Goal: Task Accomplishment & Management: Manage account settings

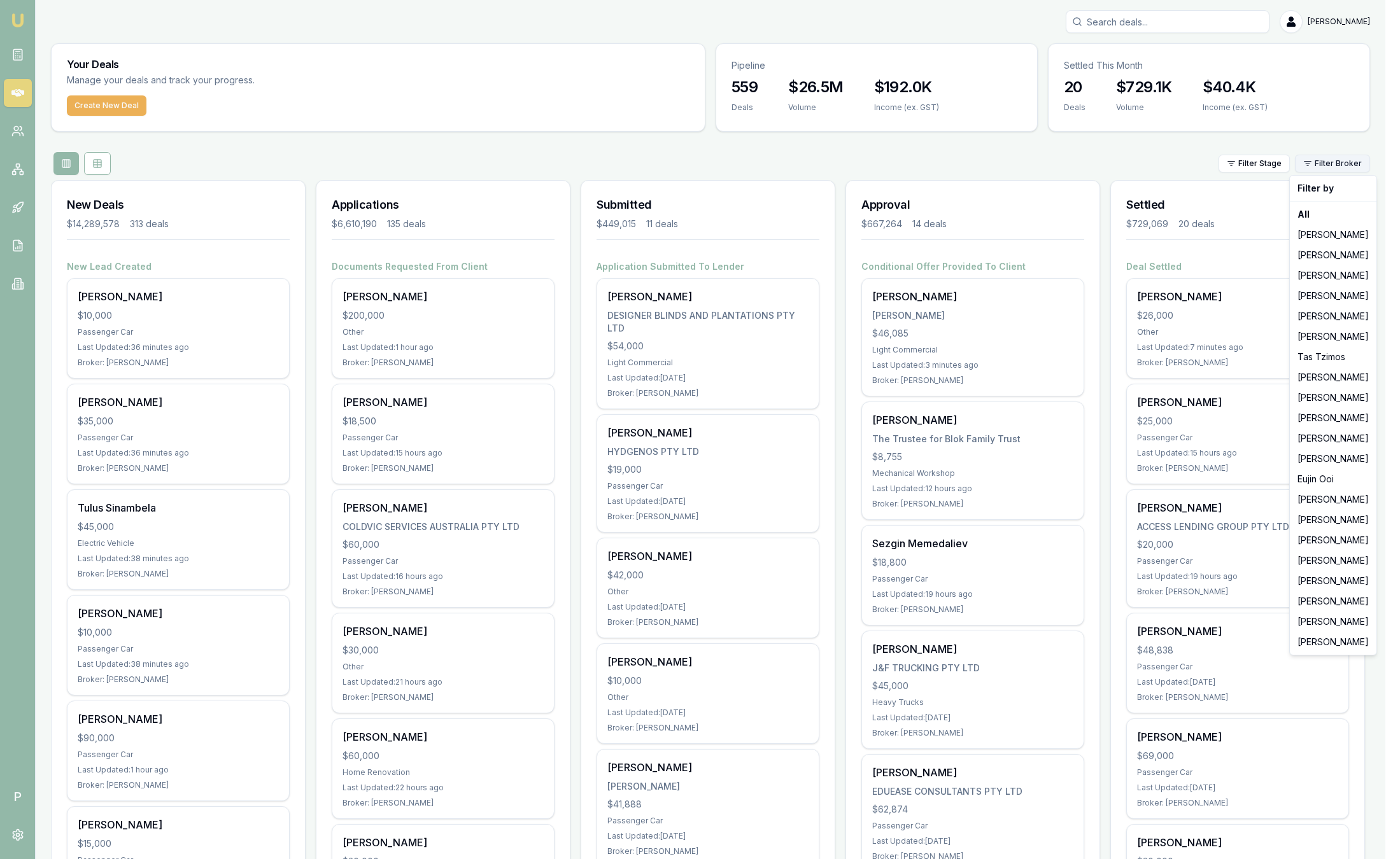
click at [1347, 171] on html "Emu Broker P Sam Crouch Toggle Menu Your Deals Manage your deals and track your…" at bounding box center [700, 429] width 1400 height 859
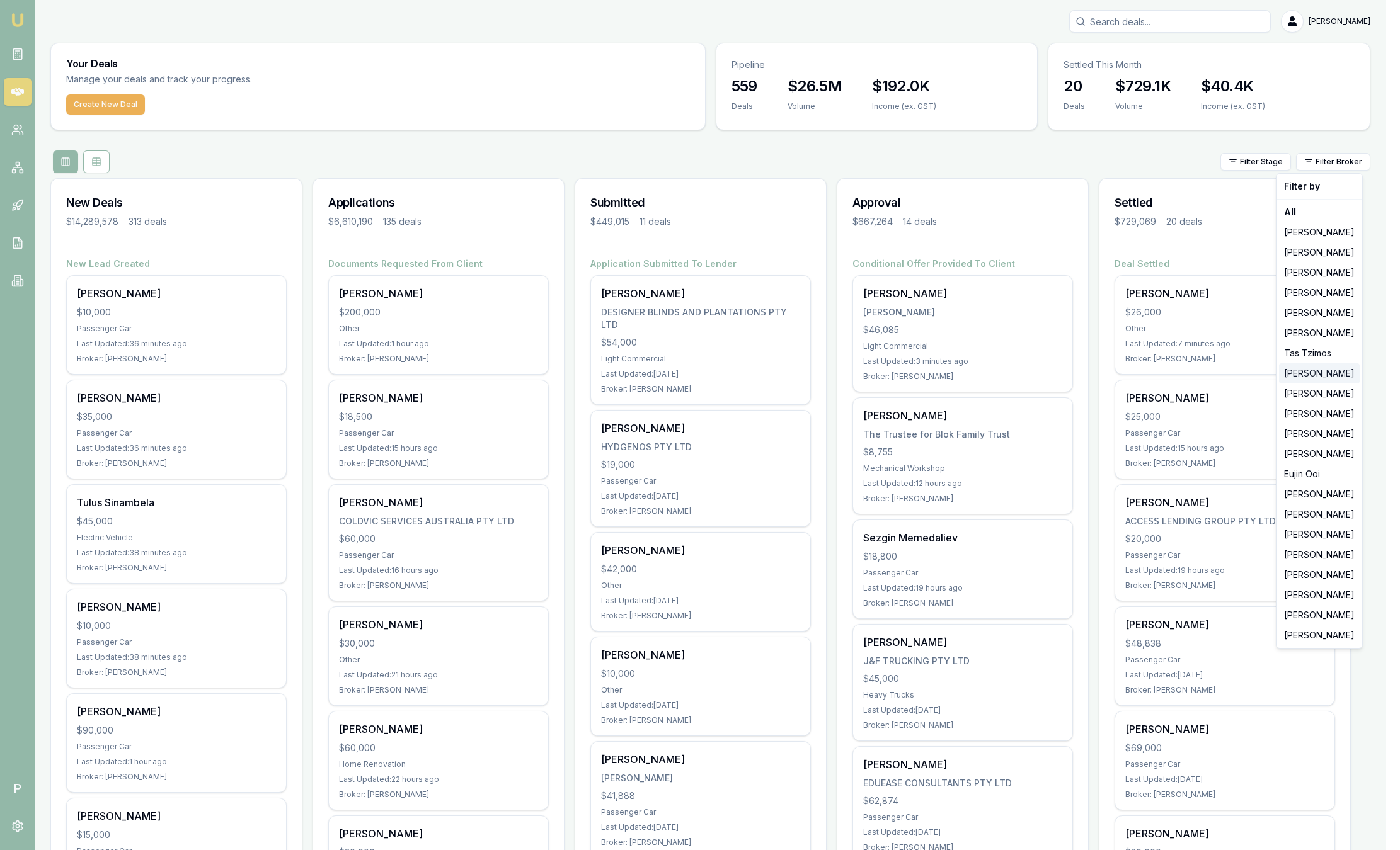
click at [1296, 370] on div "[PERSON_NAME]" at bounding box center [1319, 373] width 81 height 21
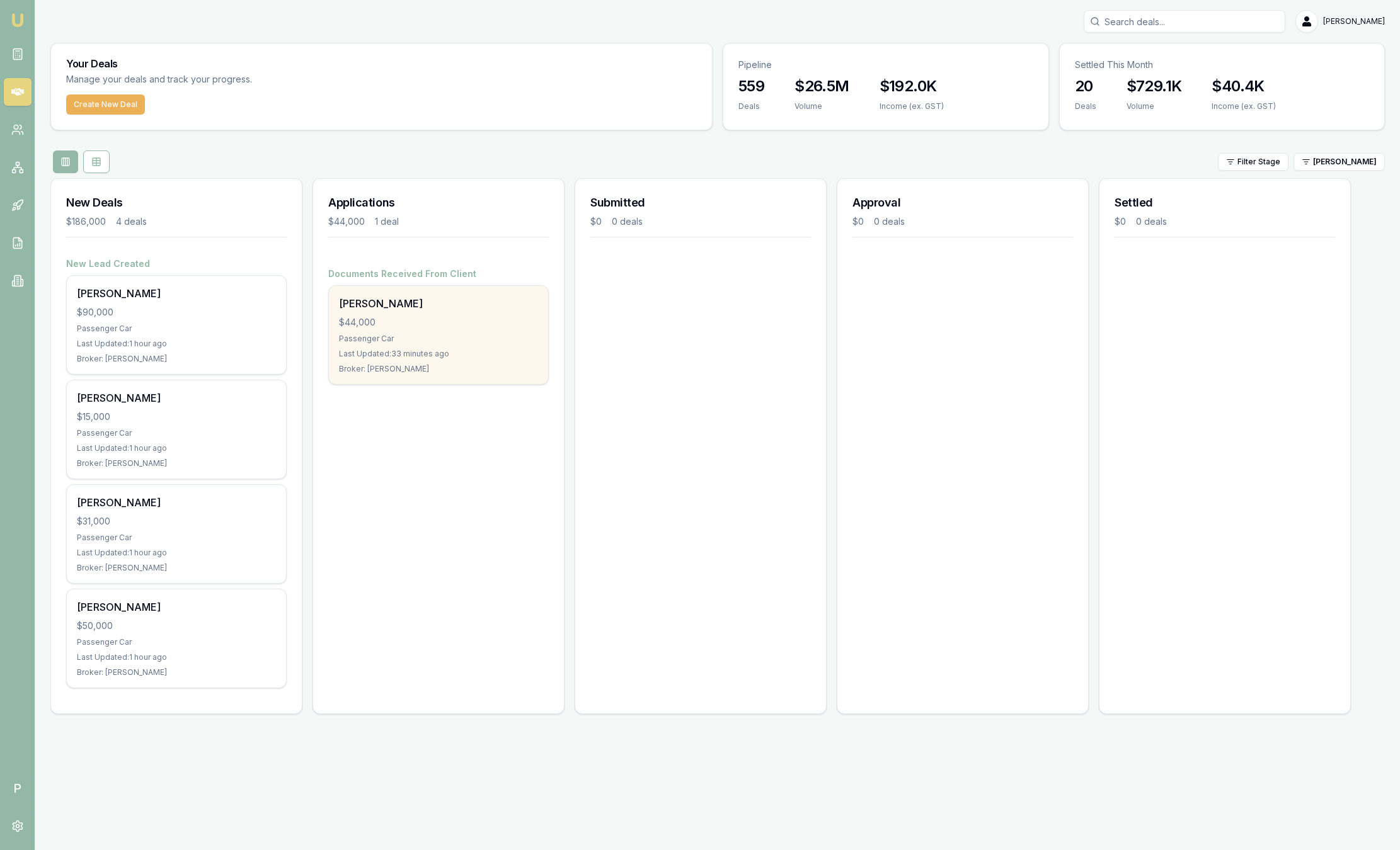
click at [506, 310] on div "[PERSON_NAME]" at bounding box center [439, 303] width 199 height 15
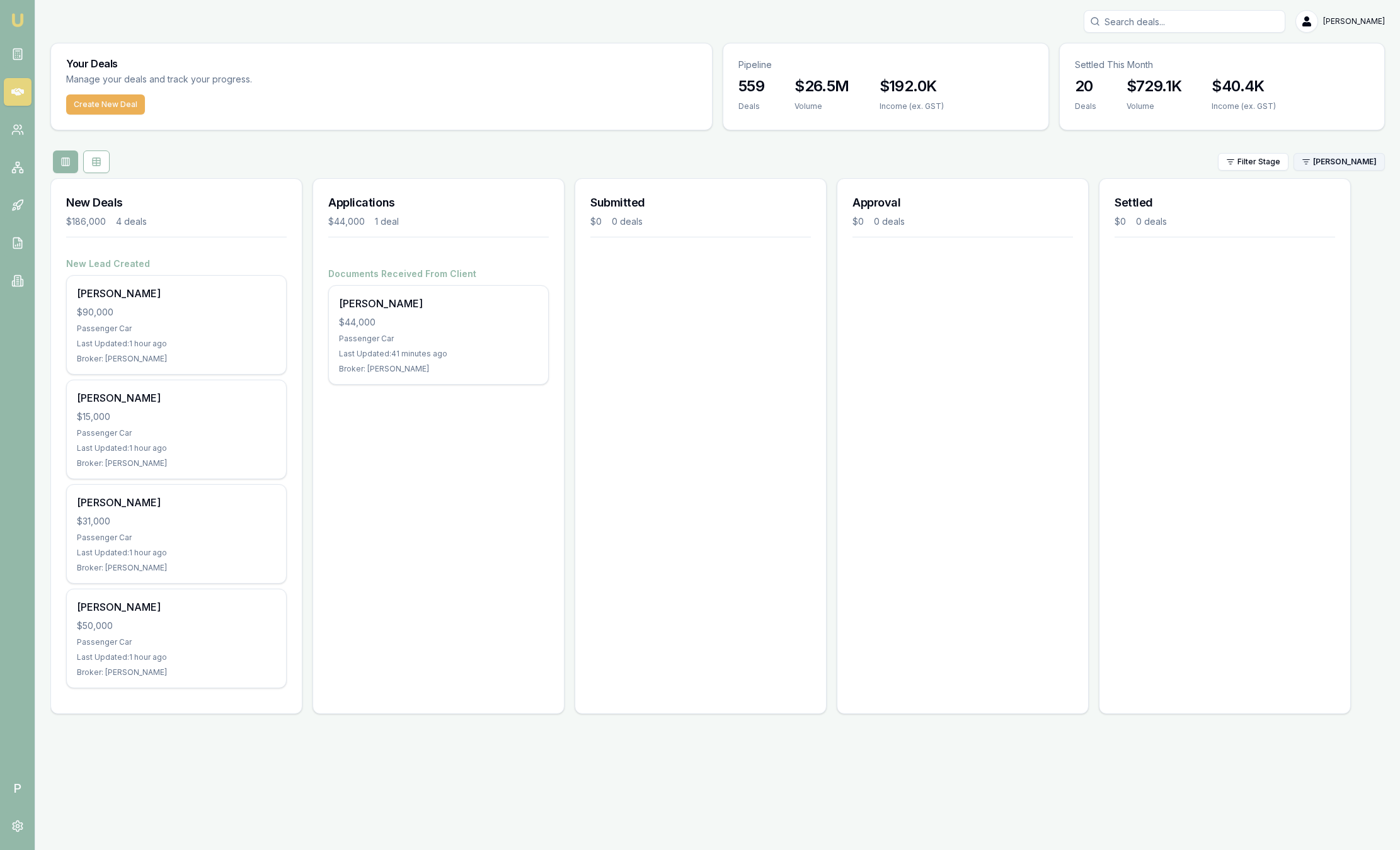
click at [1313, 159] on html "Emu Broker P Sam Crouch Toggle Menu Your Deals Manage your deals and track your…" at bounding box center [700, 425] width 1400 height 850
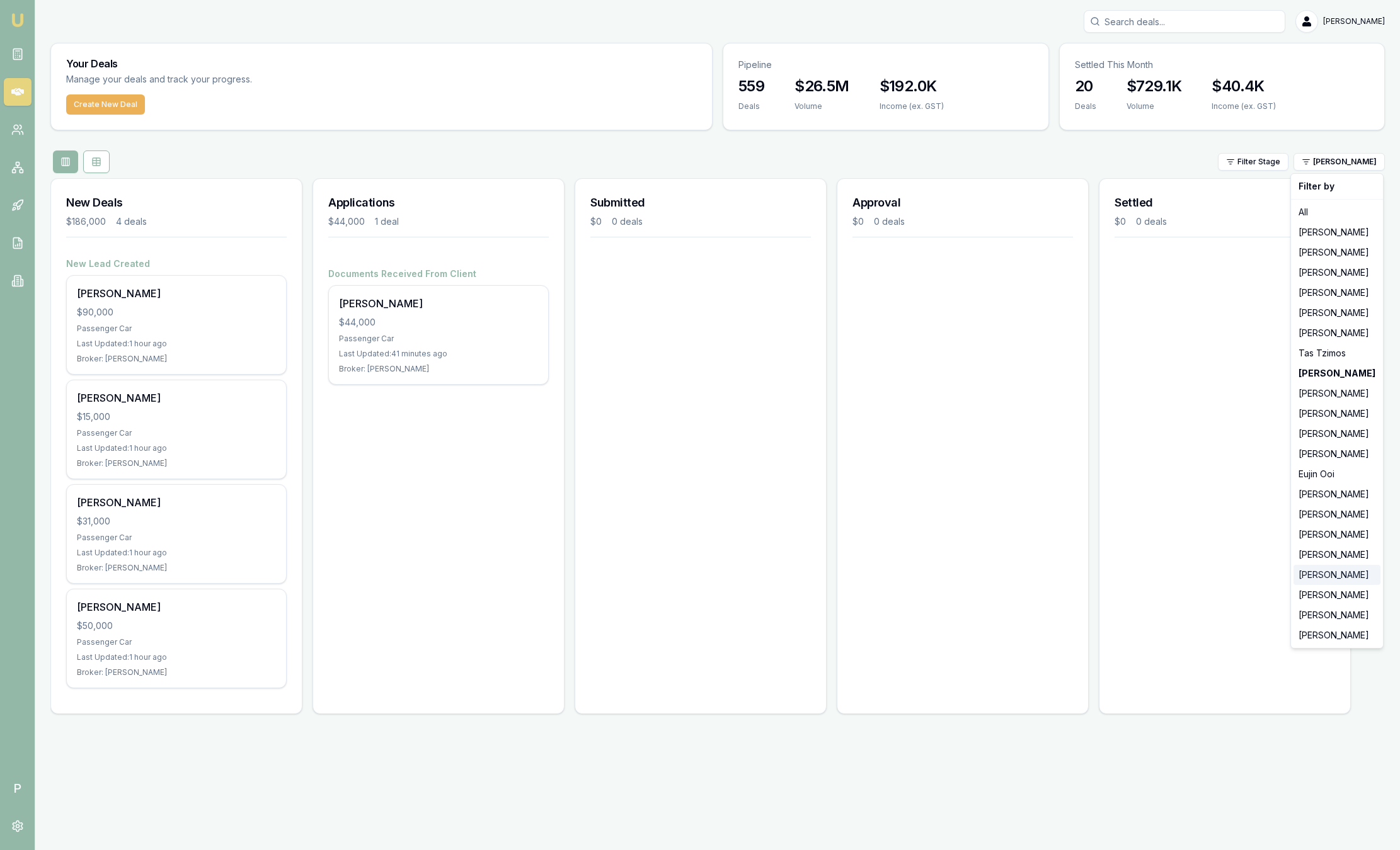
click at [1356, 581] on div "[PERSON_NAME]" at bounding box center [1337, 575] width 87 height 21
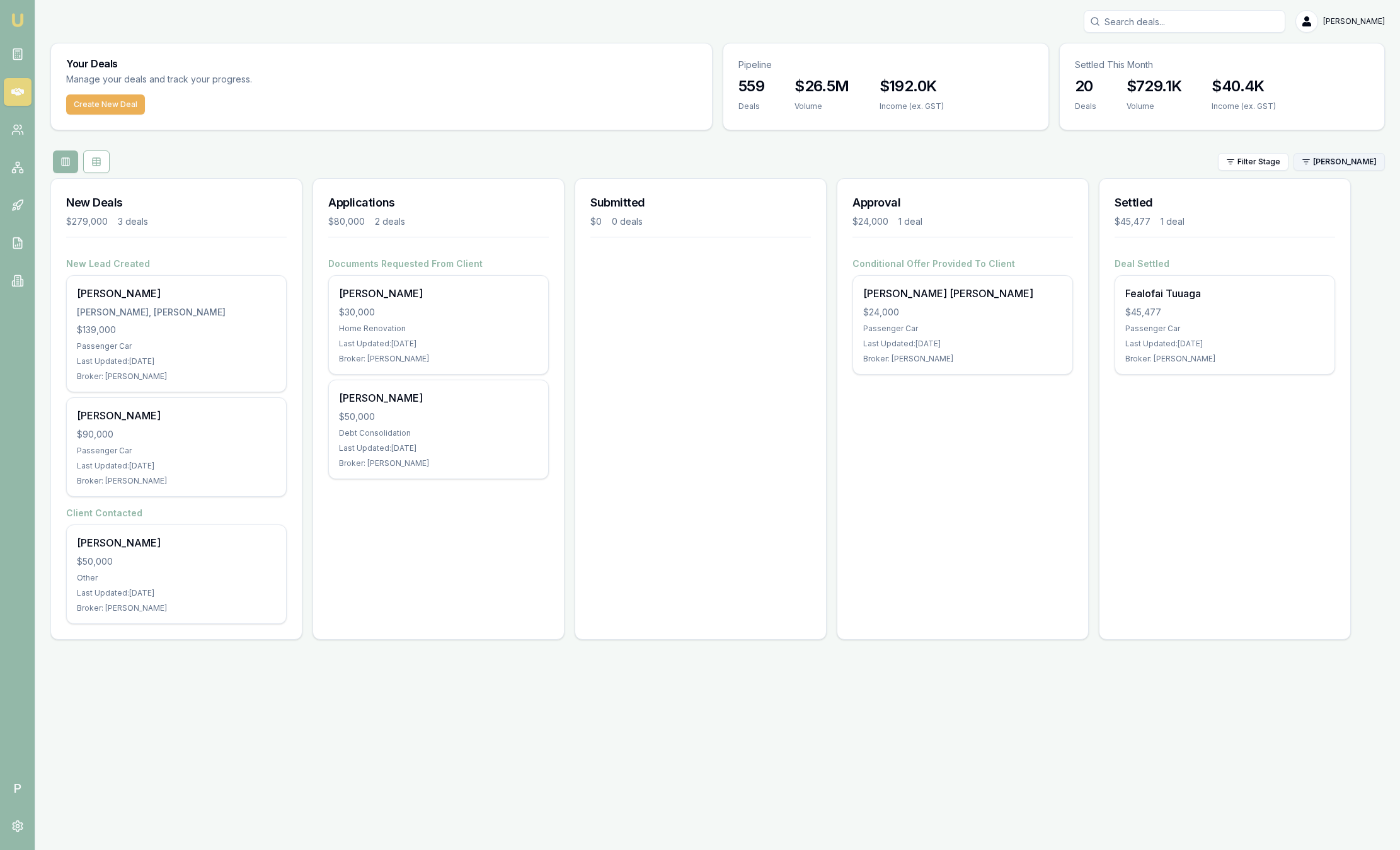
click at [1315, 163] on html "Emu Broker P Sam Crouch Toggle Menu Your Deals Manage your deals and track your…" at bounding box center [700, 425] width 1400 height 850
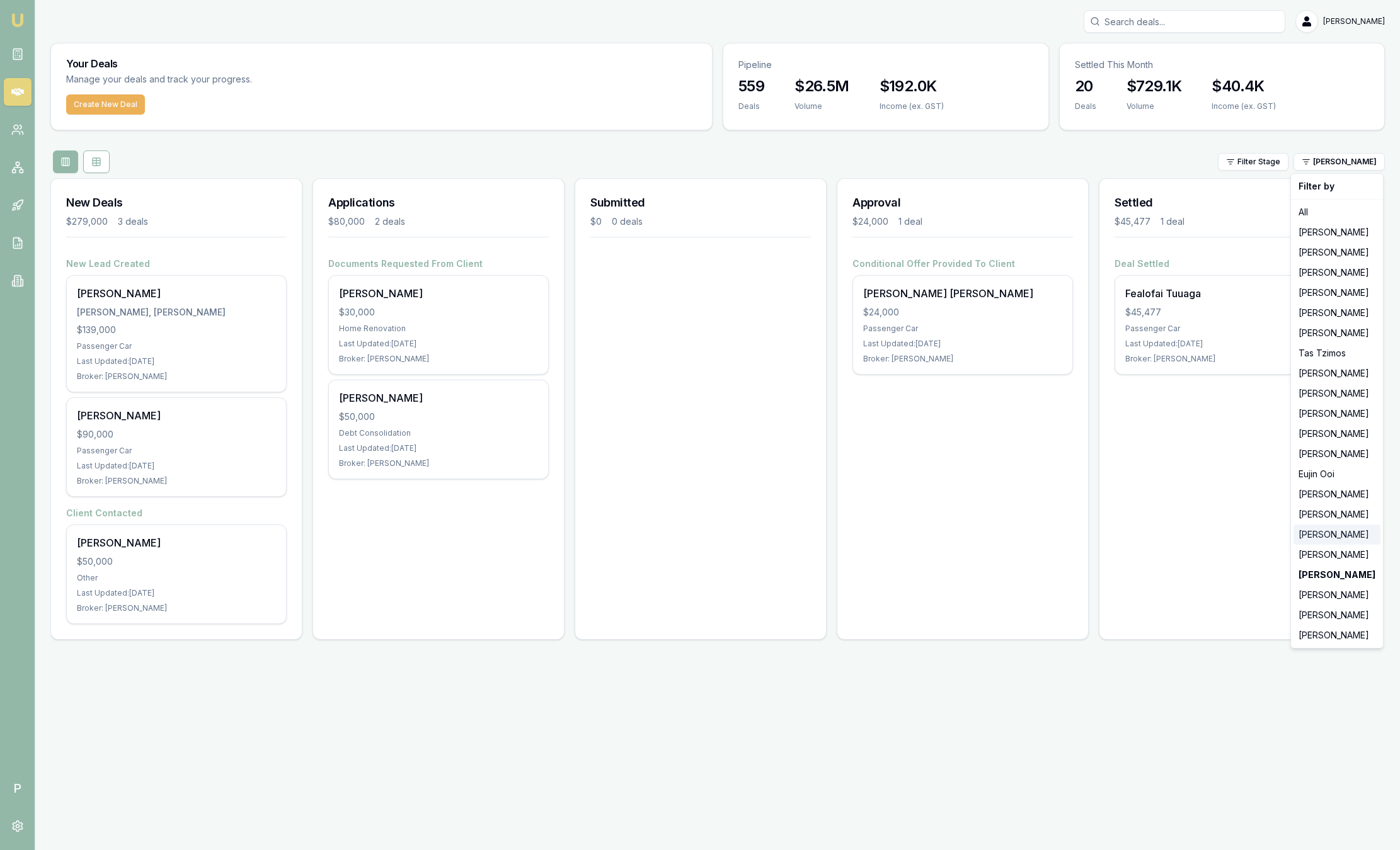
click at [1365, 539] on div "[PERSON_NAME]" at bounding box center [1337, 535] width 87 height 21
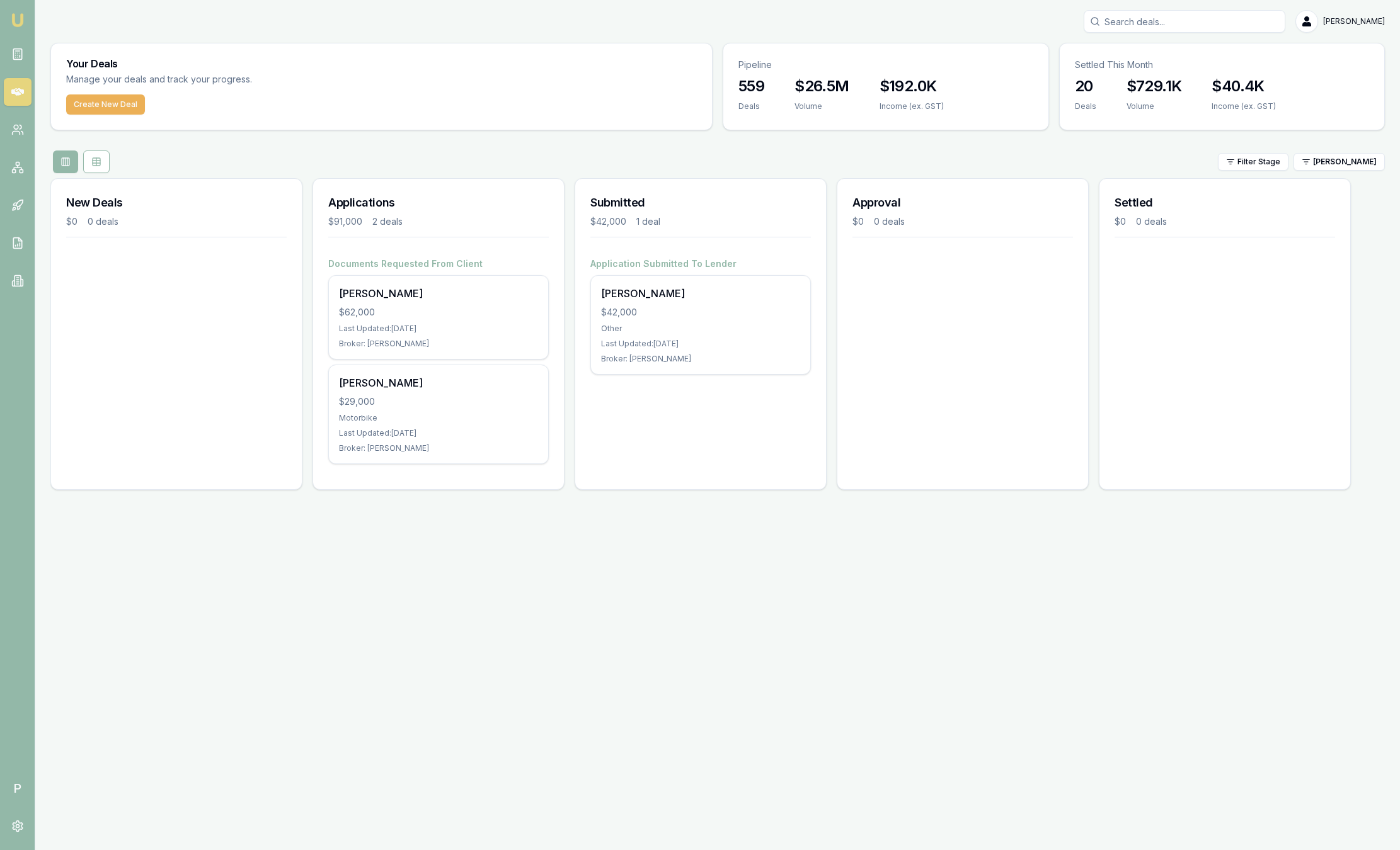
click at [1321, 172] on div "Filter Stage Natasha McCallum" at bounding box center [717, 162] width 1334 height 23
click at [1325, 165] on html "Emu Broker P Sam Crouch Toggle Menu Your Deals Manage your deals and track your…" at bounding box center [700, 425] width 1400 height 850
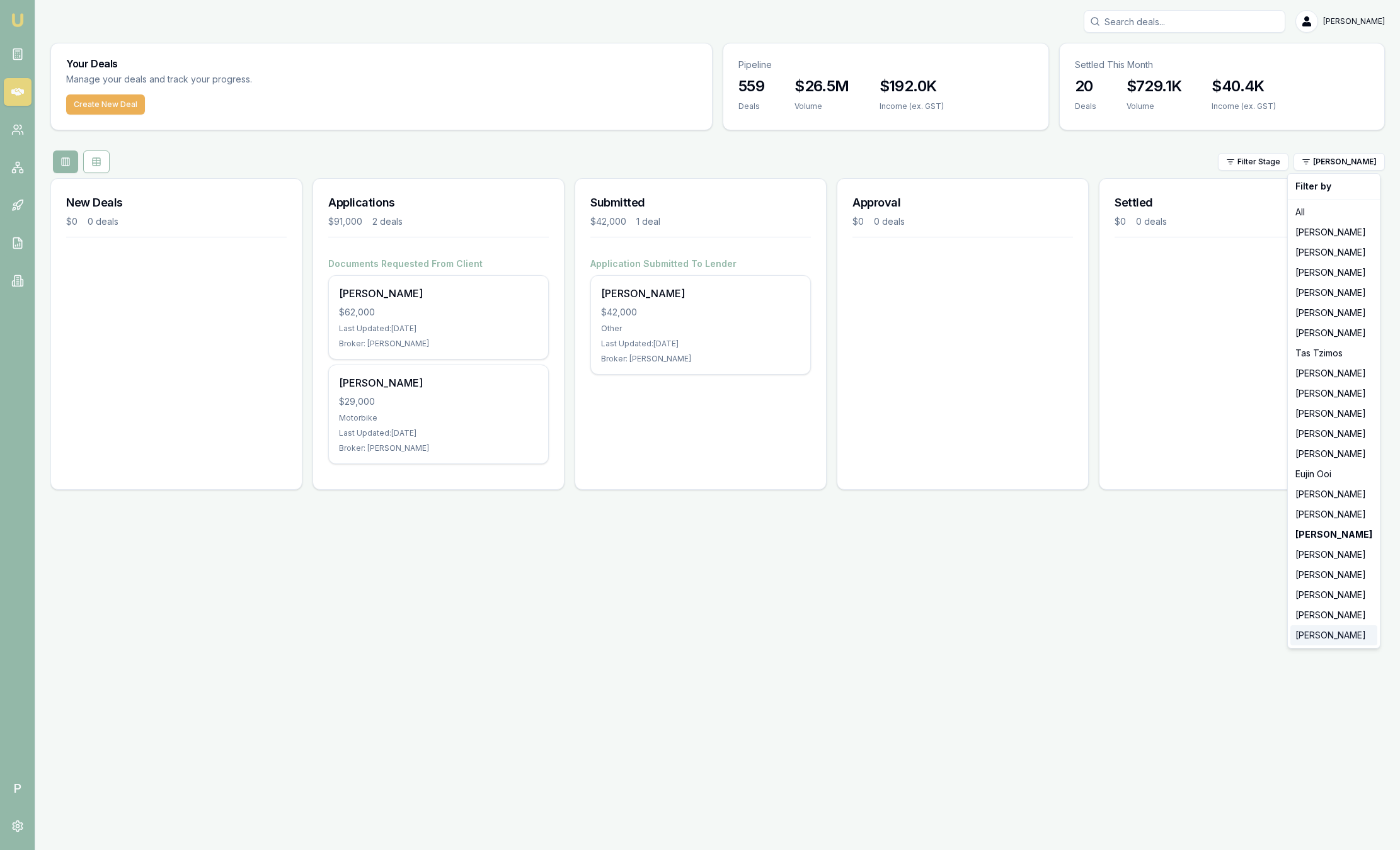
click at [1318, 633] on div "[PERSON_NAME]" at bounding box center [1333, 635] width 87 height 21
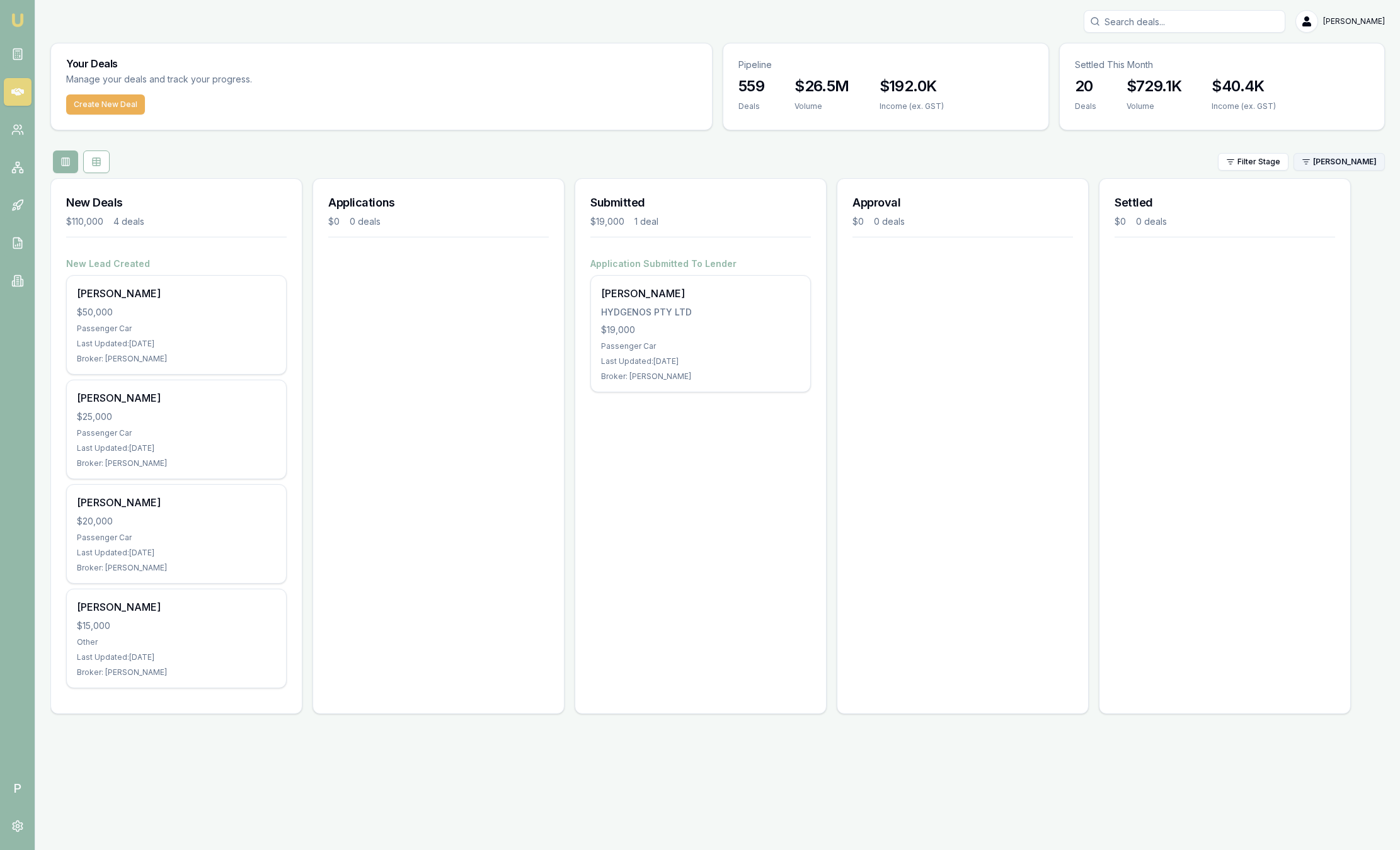
click at [1315, 159] on html "Emu Broker P Sam Crouch Toggle Menu Your Deals Manage your deals and track your…" at bounding box center [700, 425] width 1400 height 850
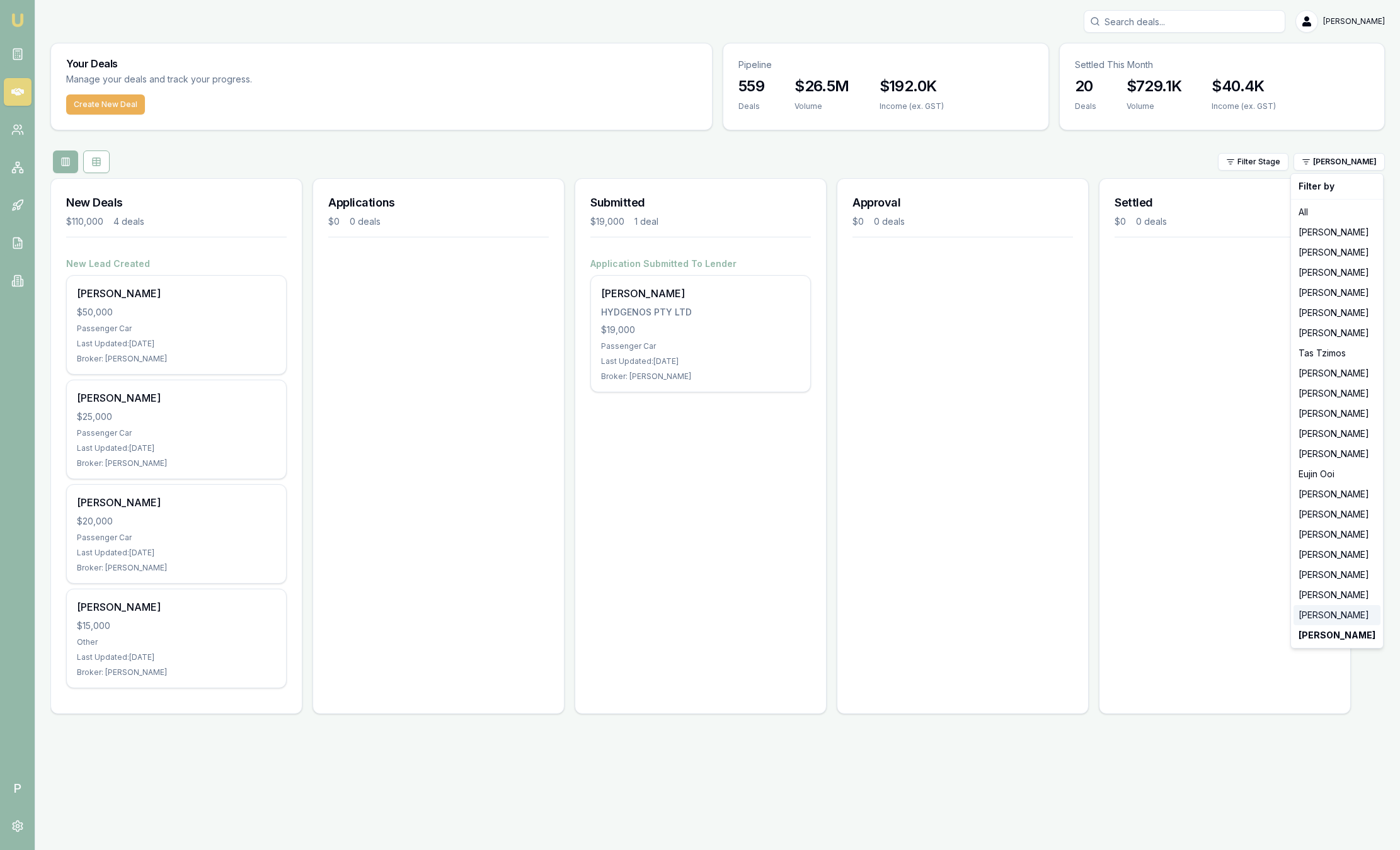
click at [1313, 618] on div "[PERSON_NAME]" at bounding box center [1337, 615] width 87 height 21
click at [1313, 625] on div "[PERSON_NAME]" at bounding box center [1337, 635] width 87 height 21
click at [1317, 158] on html "Emu Broker P Sam Crouch Toggle Menu Your Deals Manage your deals and track your…" at bounding box center [700, 425] width 1400 height 850
click at [1342, 617] on div "[PERSON_NAME]" at bounding box center [1337, 615] width 87 height 21
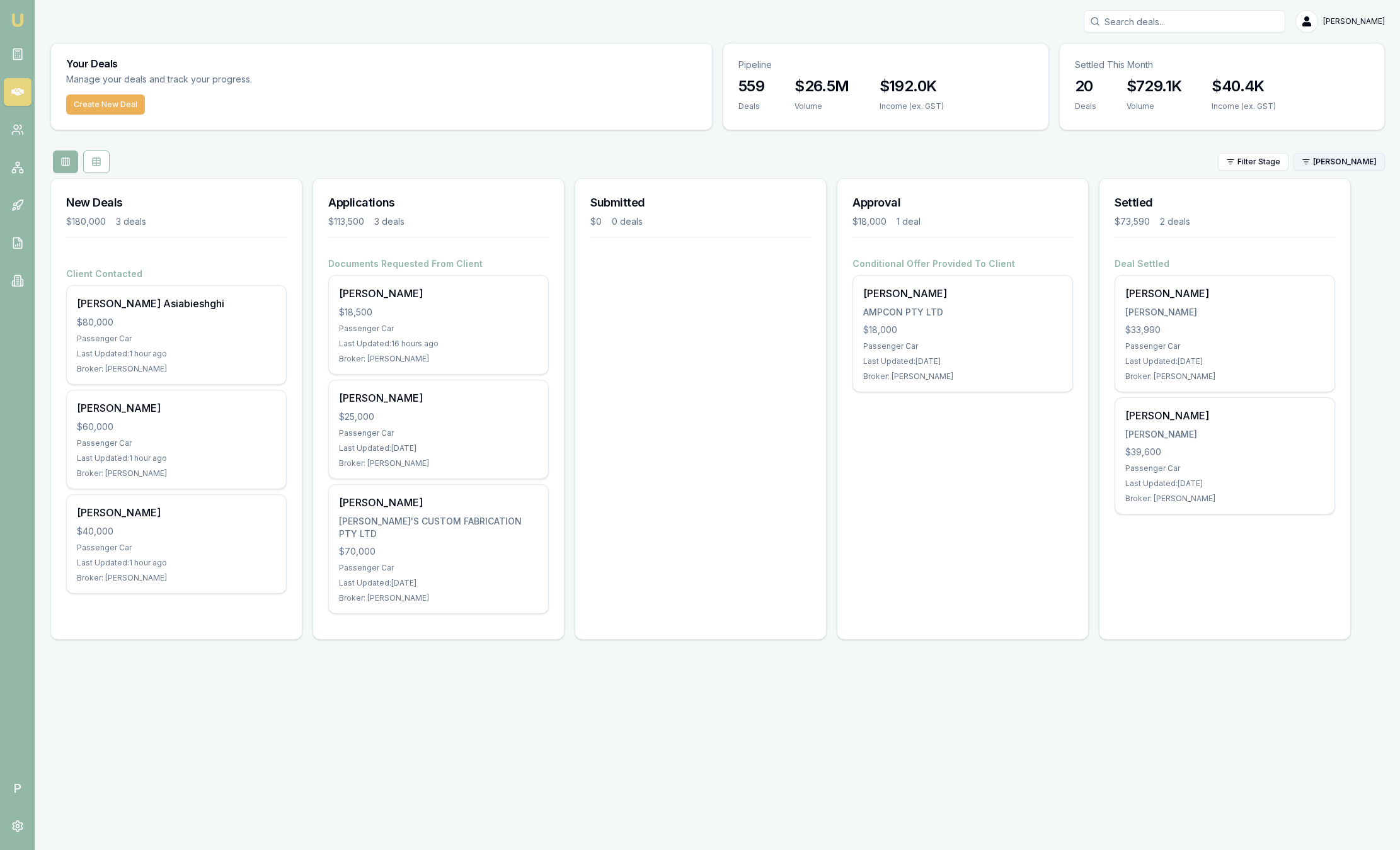
click at [1342, 160] on html "Emu Broker P Sam Crouch Toggle Menu Your Deals Manage your deals and track your…" at bounding box center [700, 425] width 1400 height 850
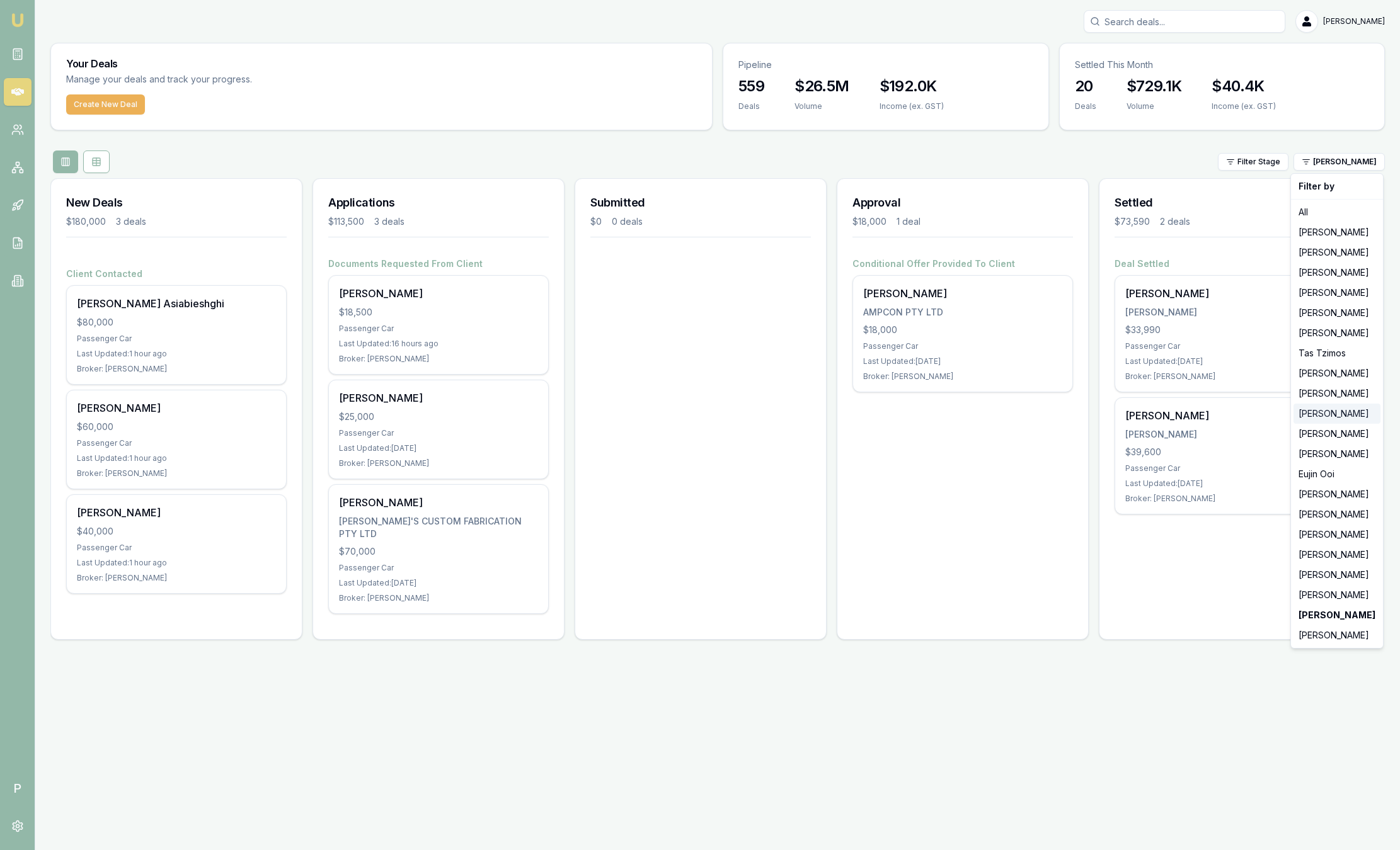
click at [1328, 408] on div "[PERSON_NAME]" at bounding box center [1337, 414] width 87 height 21
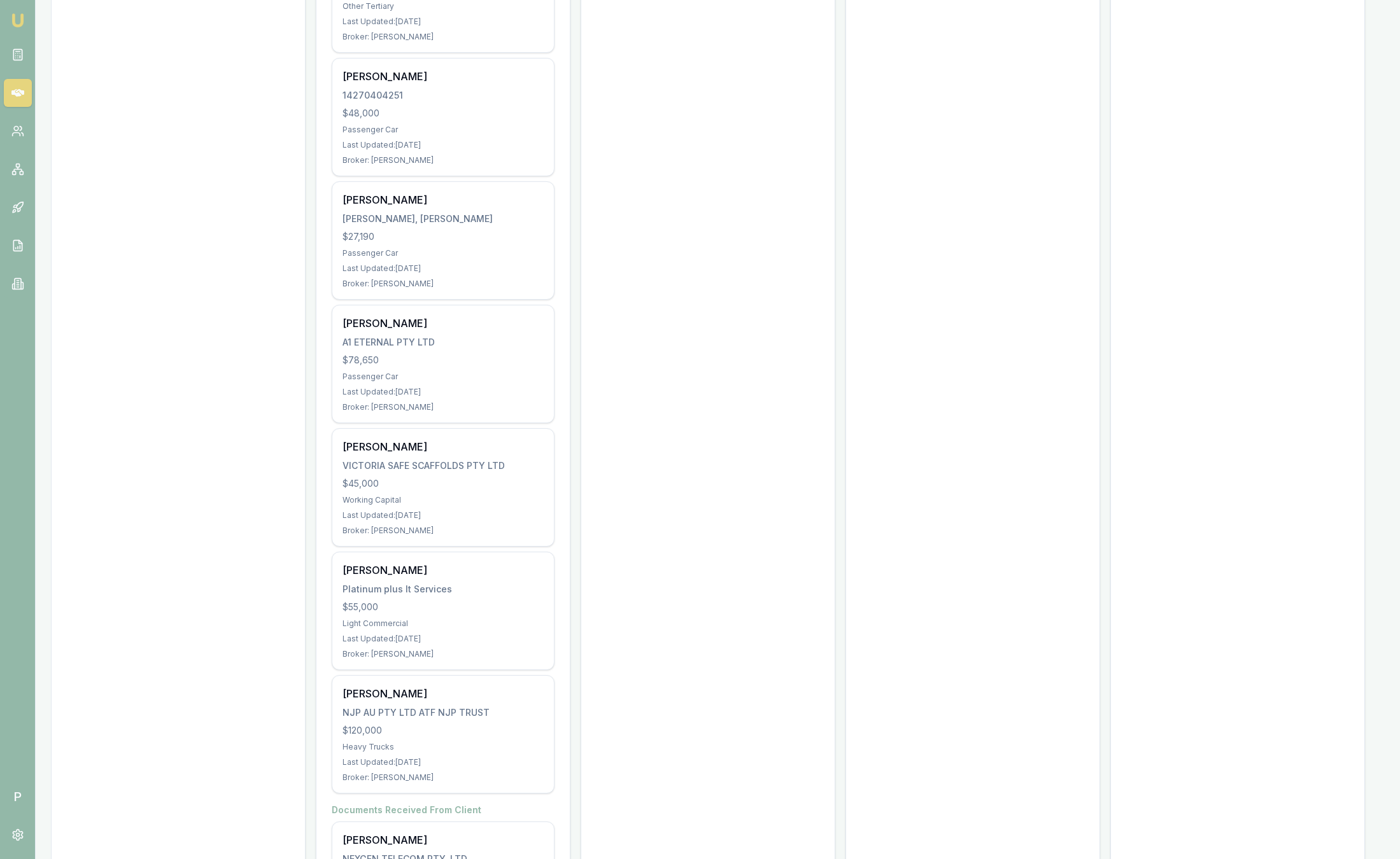
scroll to position [594, 0]
click at [859, 356] on div "Approval $0 0 deals" at bounding box center [972, 330] width 255 height 1490
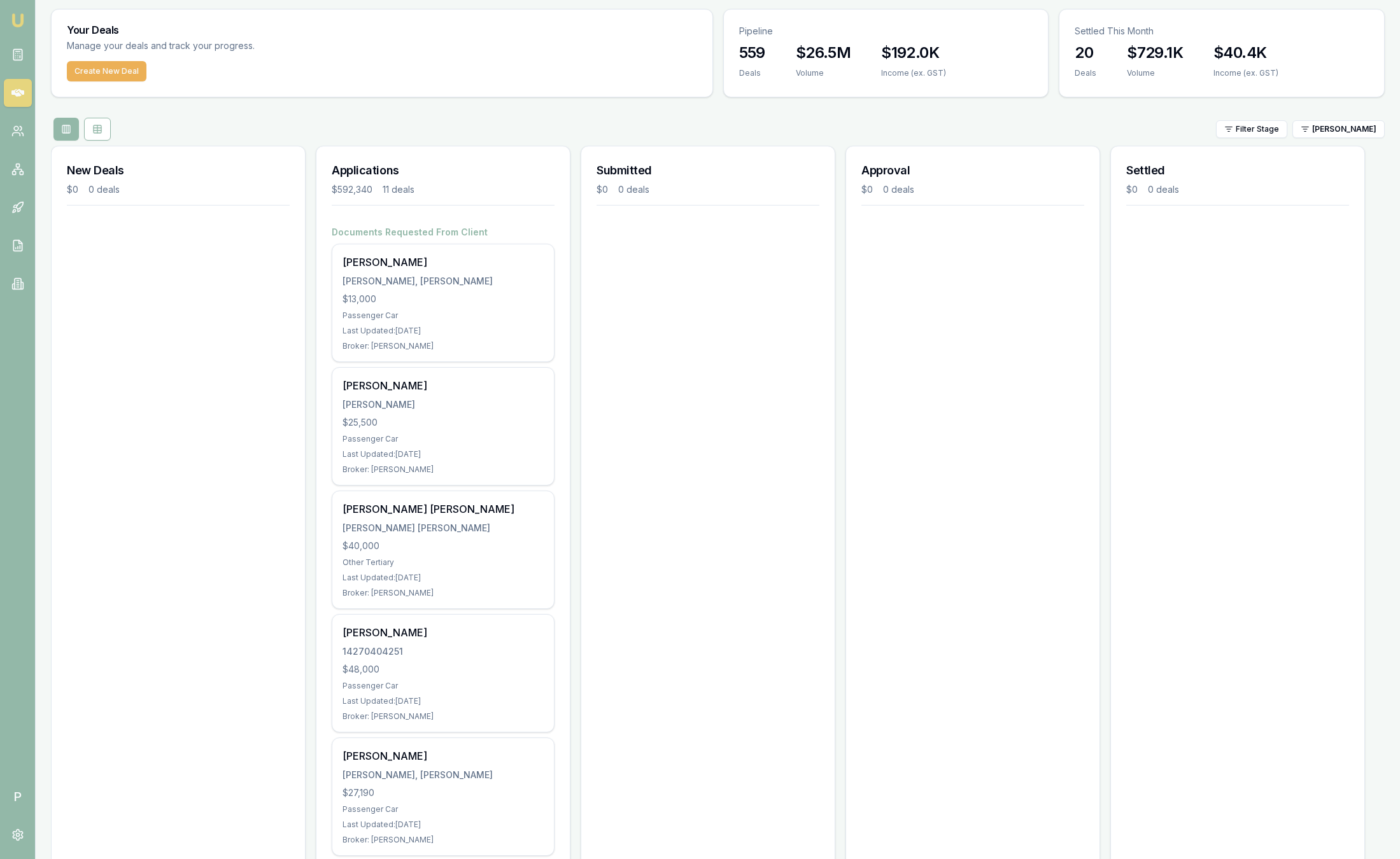
scroll to position [0, 0]
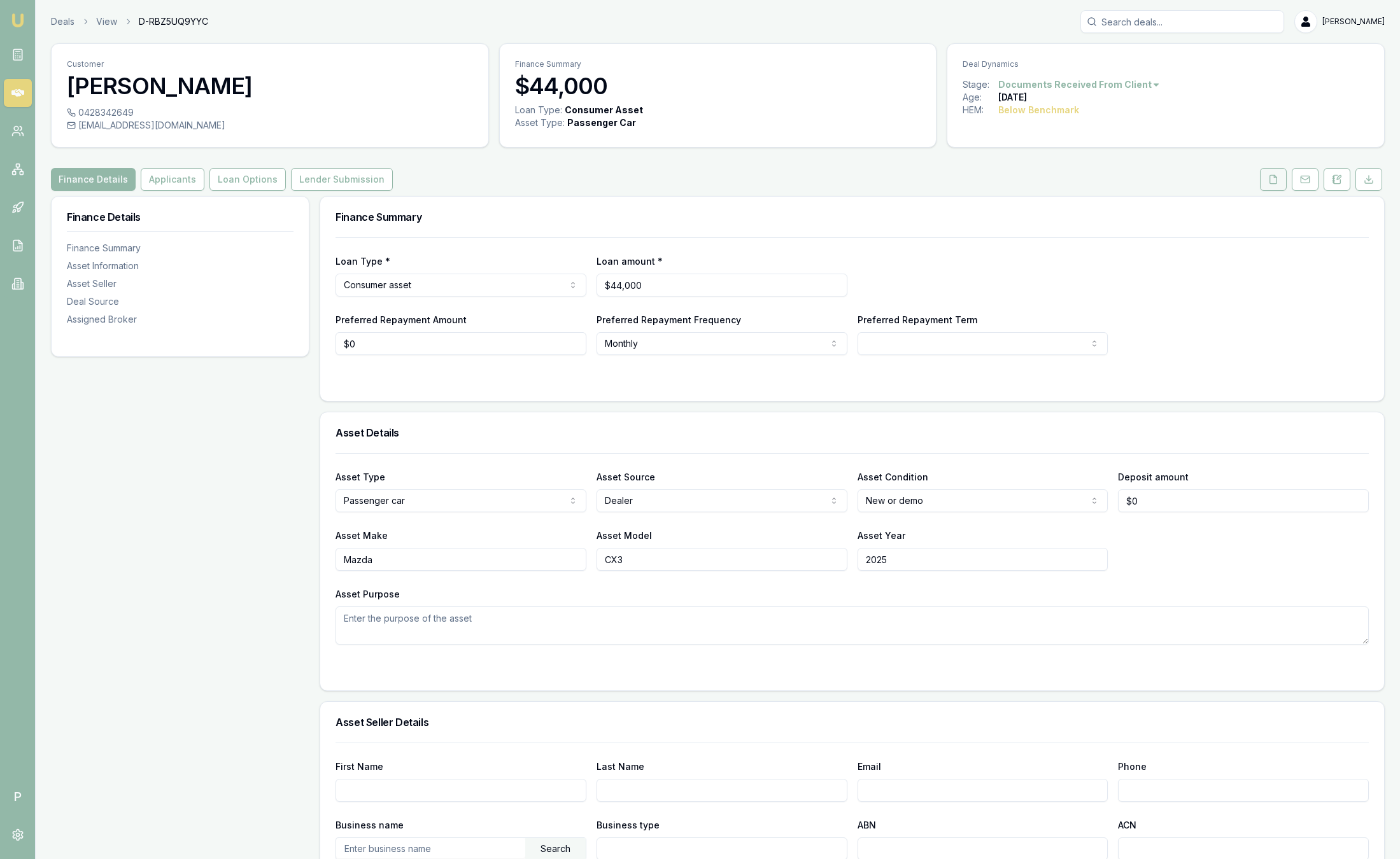
click at [1271, 173] on button at bounding box center [1274, 179] width 27 height 23
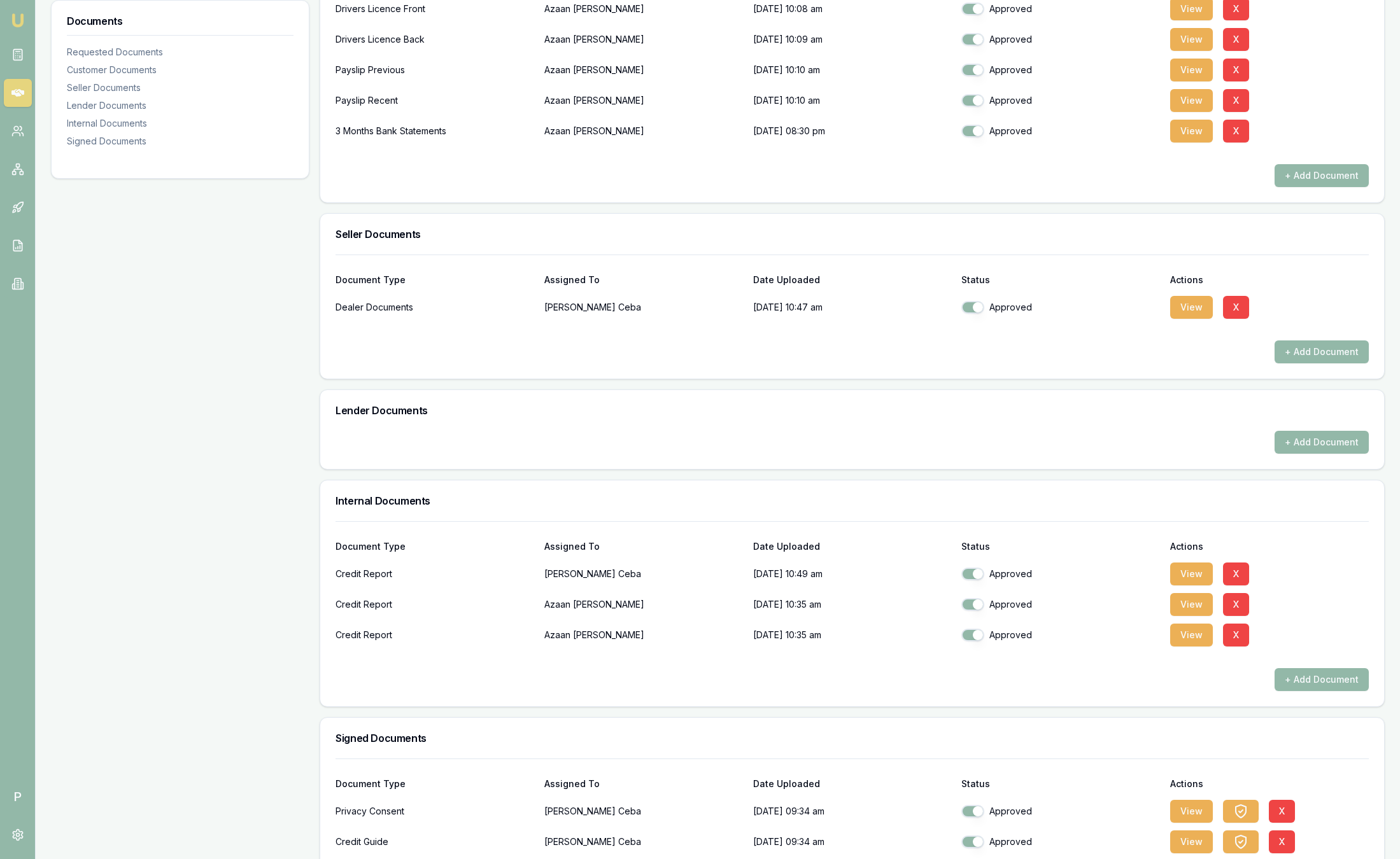
scroll to position [858, 0]
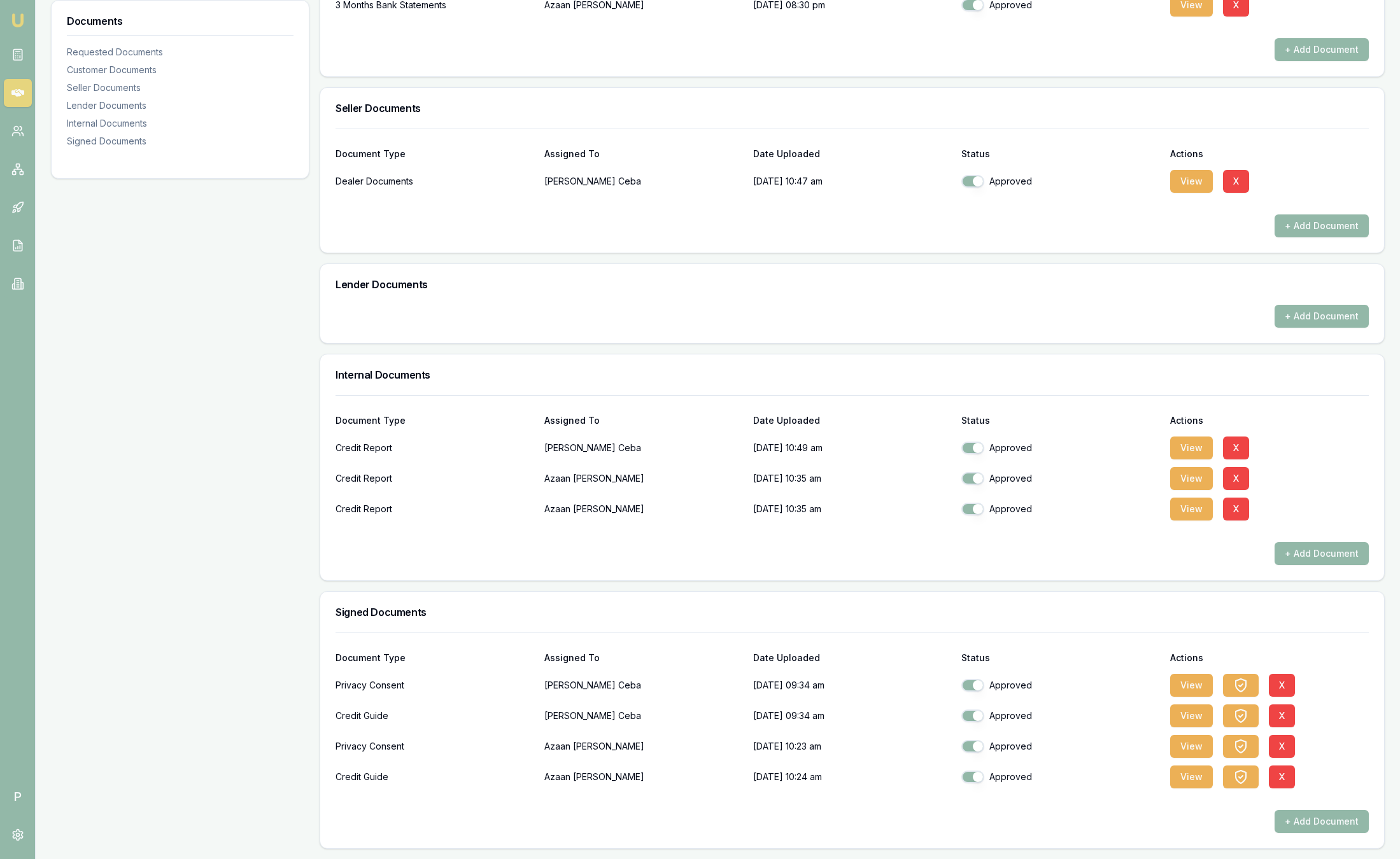
click at [634, 365] on div "Internal Documents" at bounding box center [852, 374] width 1064 height 41
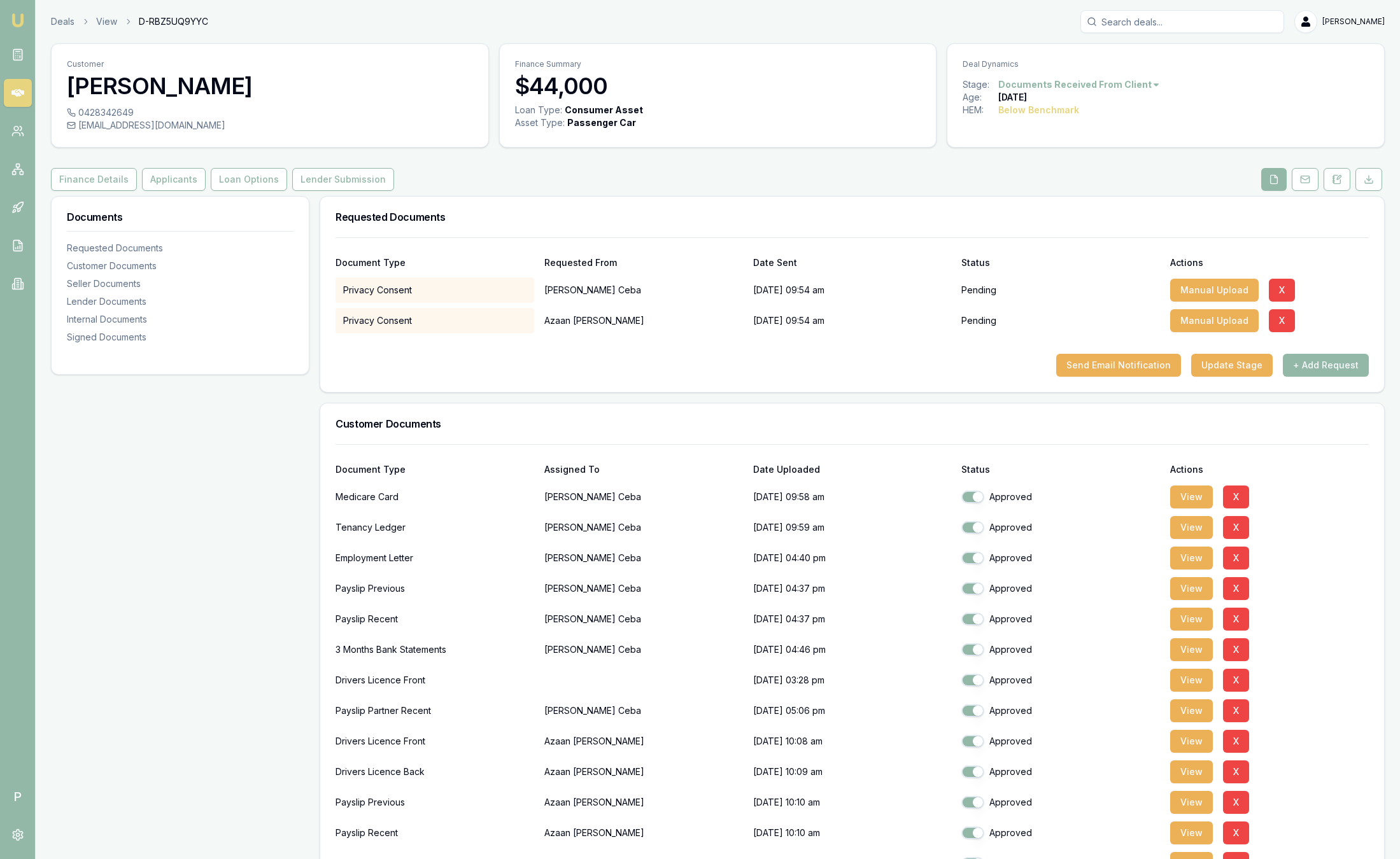
scroll to position [0, 0]
click at [437, 40] on div "Deals View D-RBZ5UQ9YYC Sam Crouch Toggle Menu Customer Donna Ceba 0428342649 c…" at bounding box center [717, 858] width 1364 height 1697
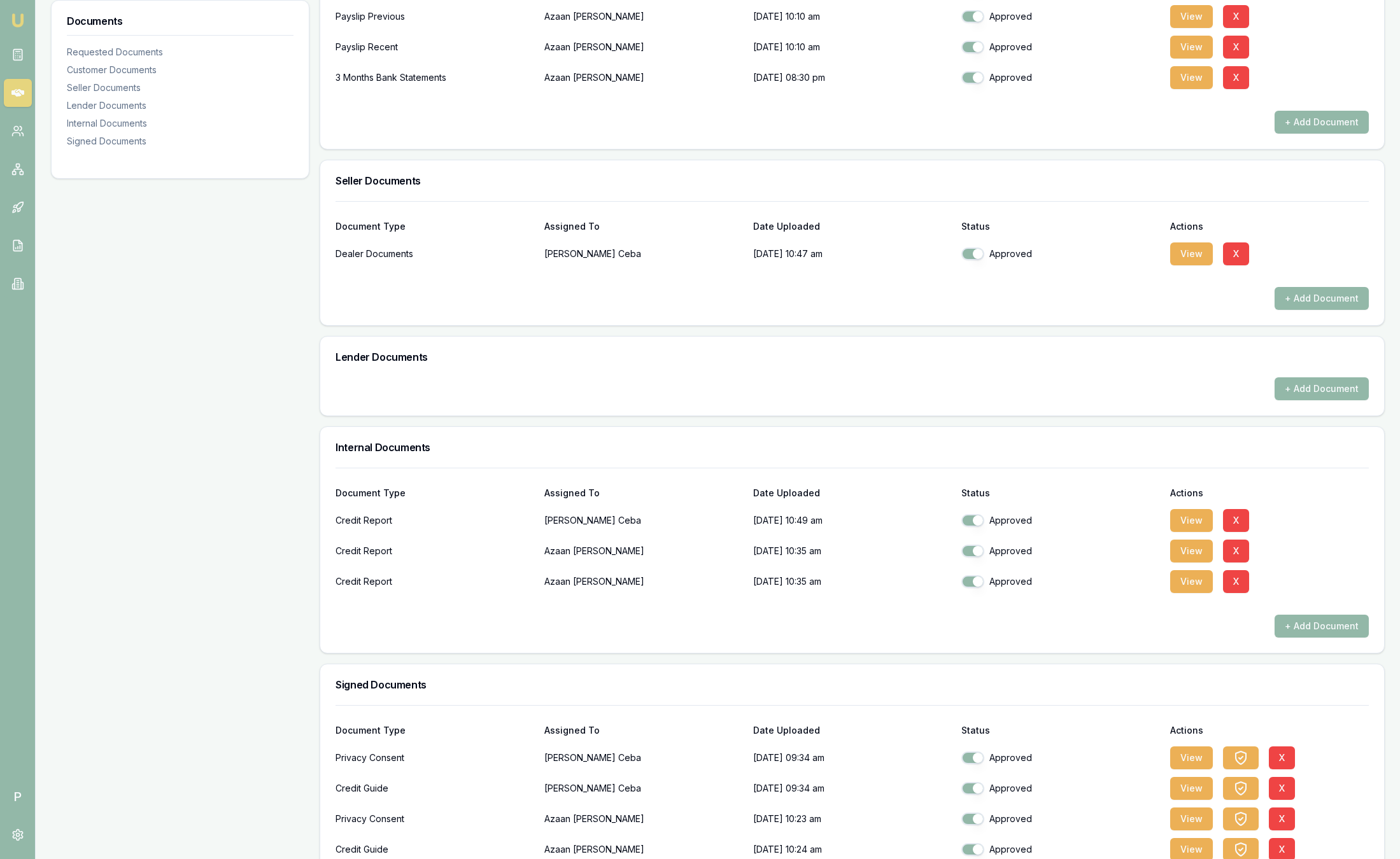
scroll to position [858, 0]
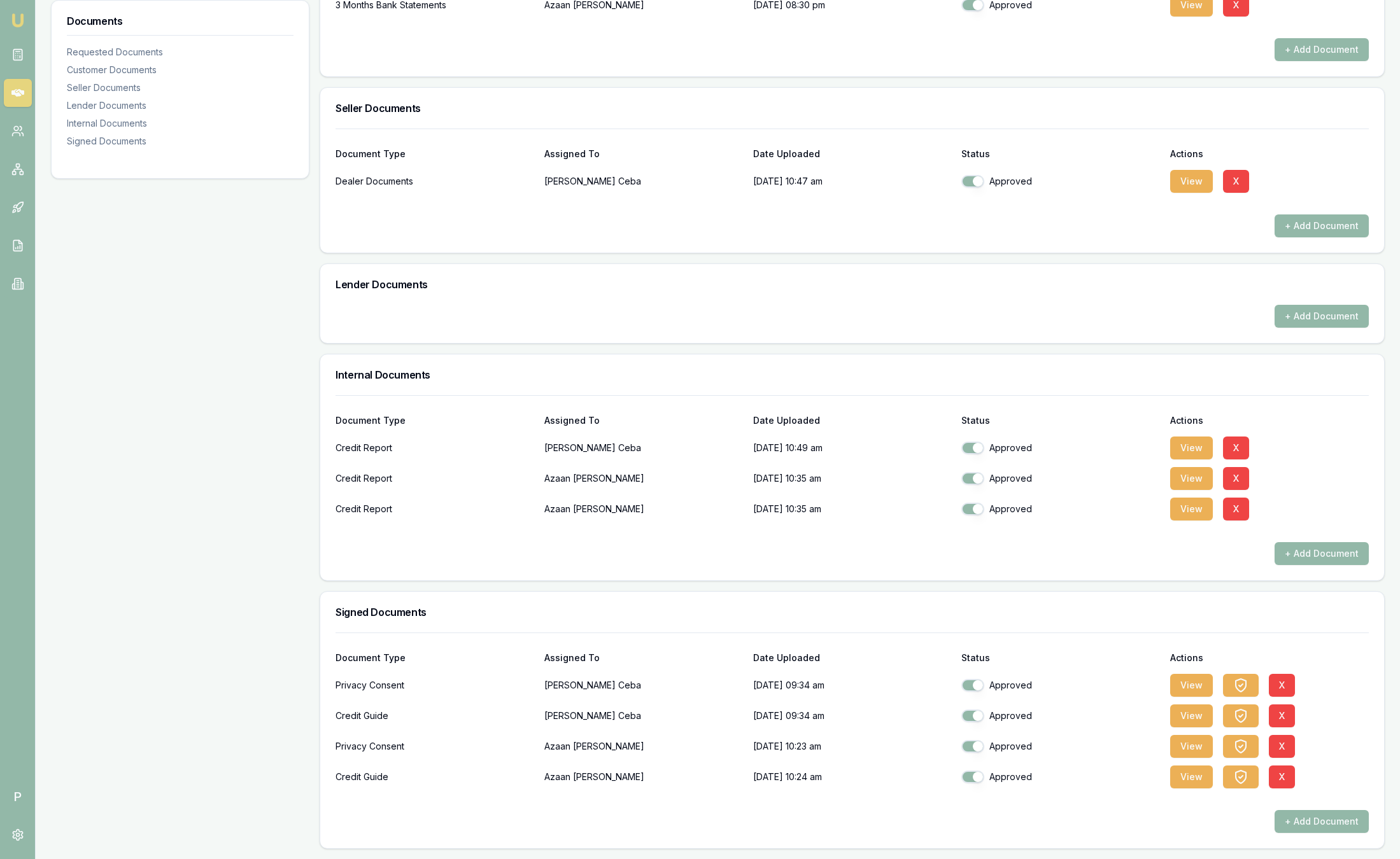
click at [438, 615] on h3 "Signed Documents" at bounding box center [852, 613] width 1034 height 10
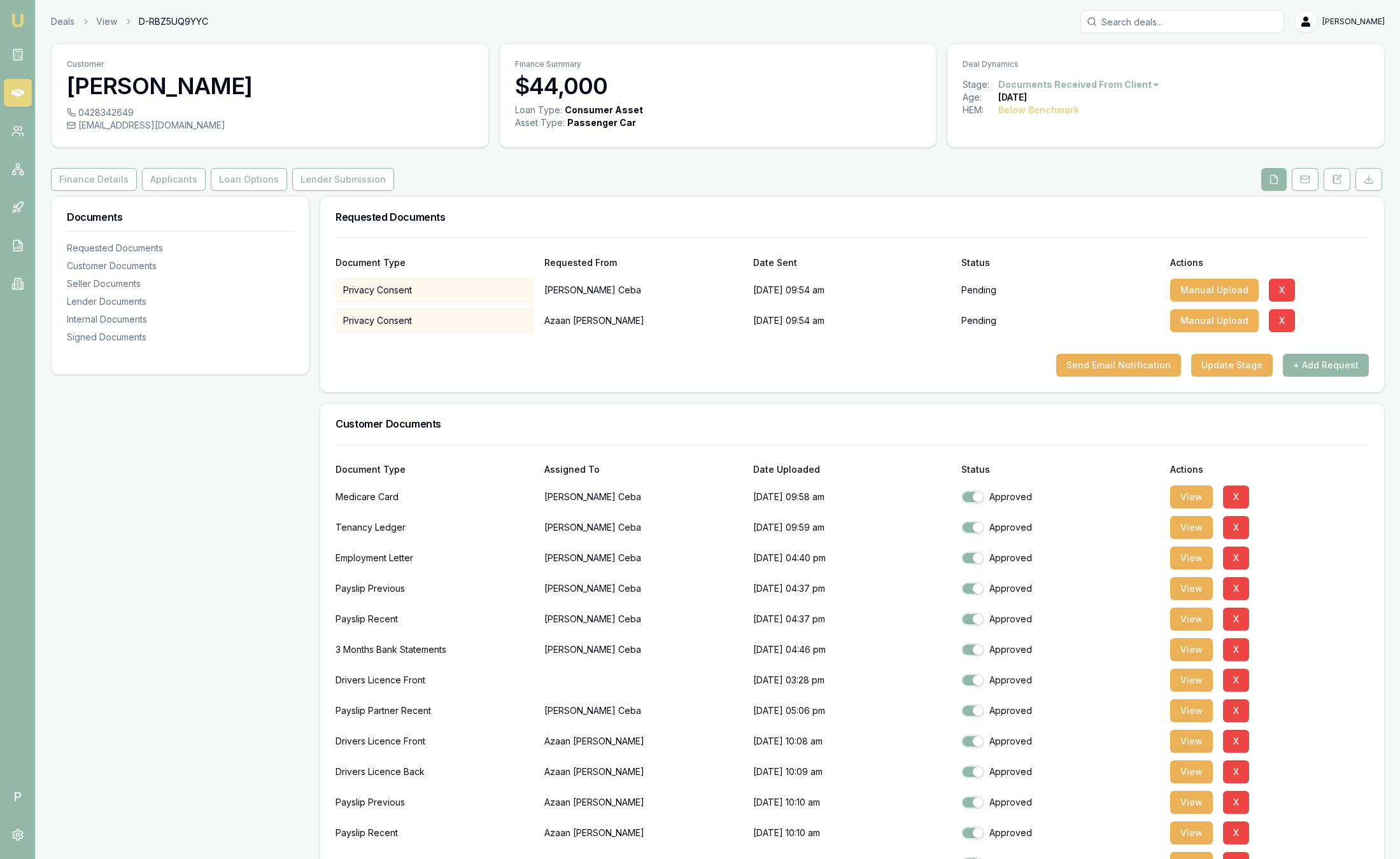
scroll to position [798, 0]
click at [995, 306] on div "Privacy Consent [PERSON_NAME] [DATE] 09:54 am Pending Manual Upload X" at bounding box center [852, 318] width 1034 height 31
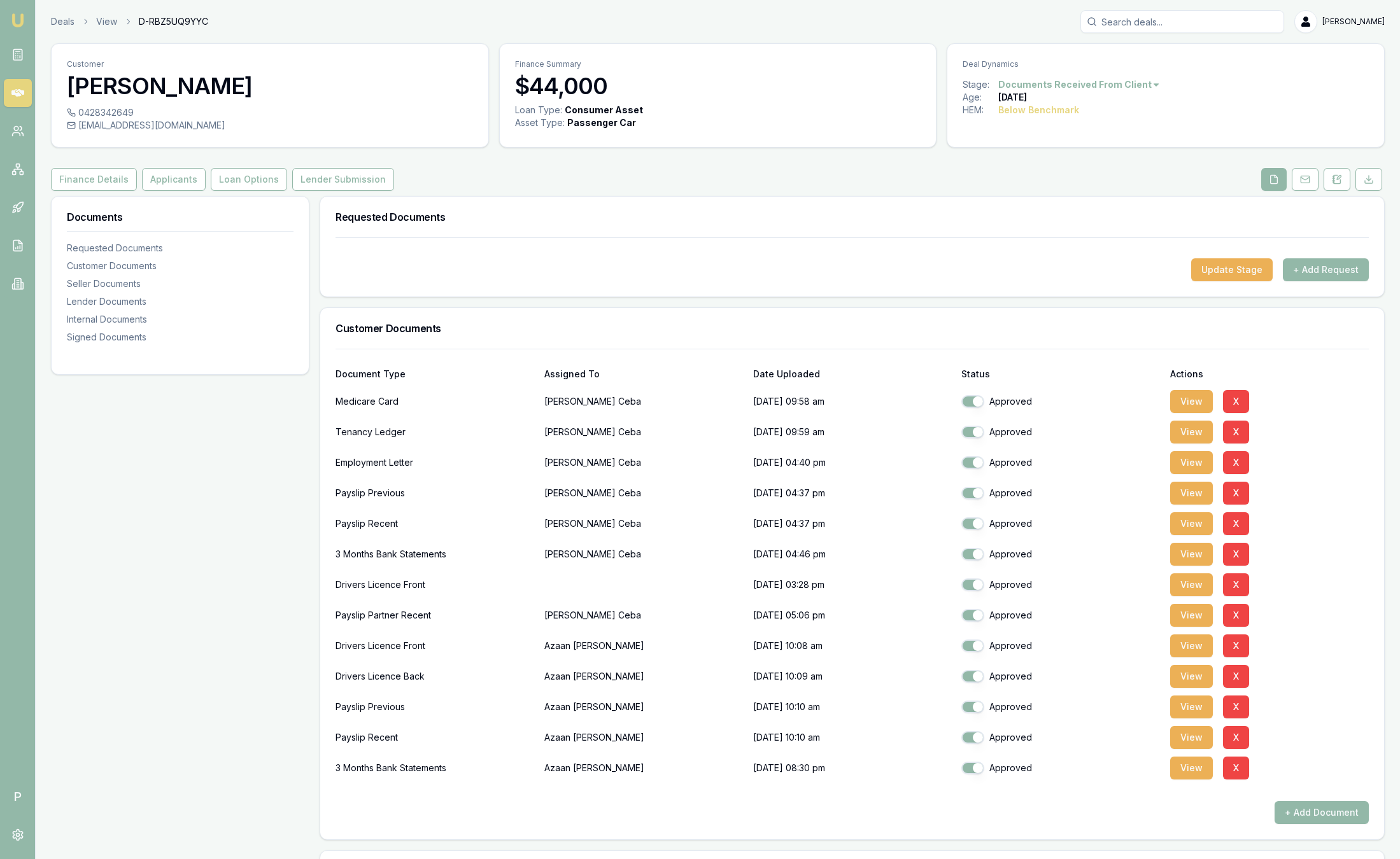
drag, startPoint x: 691, startPoint y: 367, endPoint x: 621, endPoint y: 249, distance: 137.2
click at [621, 249] on div at bounding box center [852, 248] width 1034 height 21
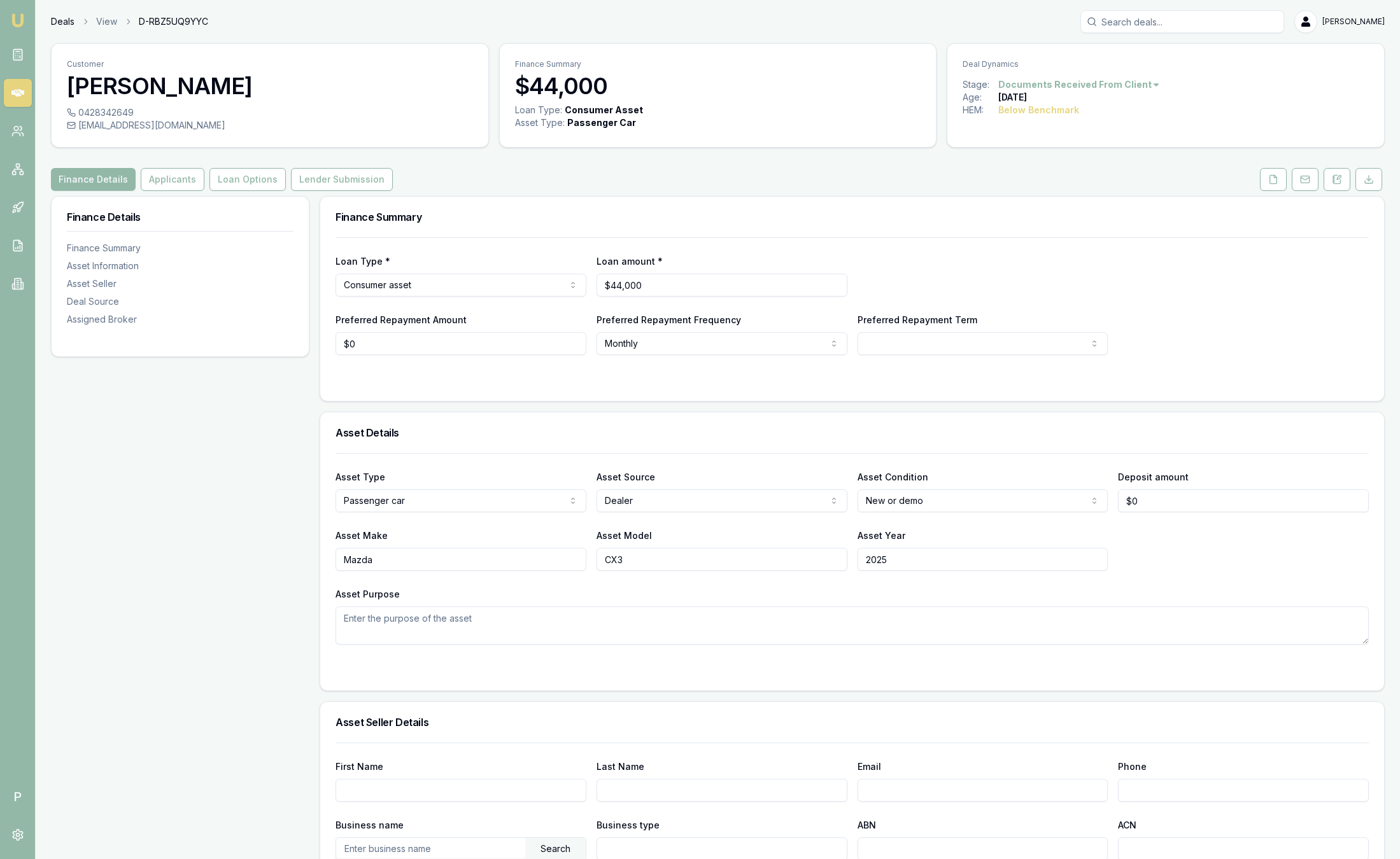
click at [70, 23] on link "Deals" at bounding box center [62, 21] width 23 height 12
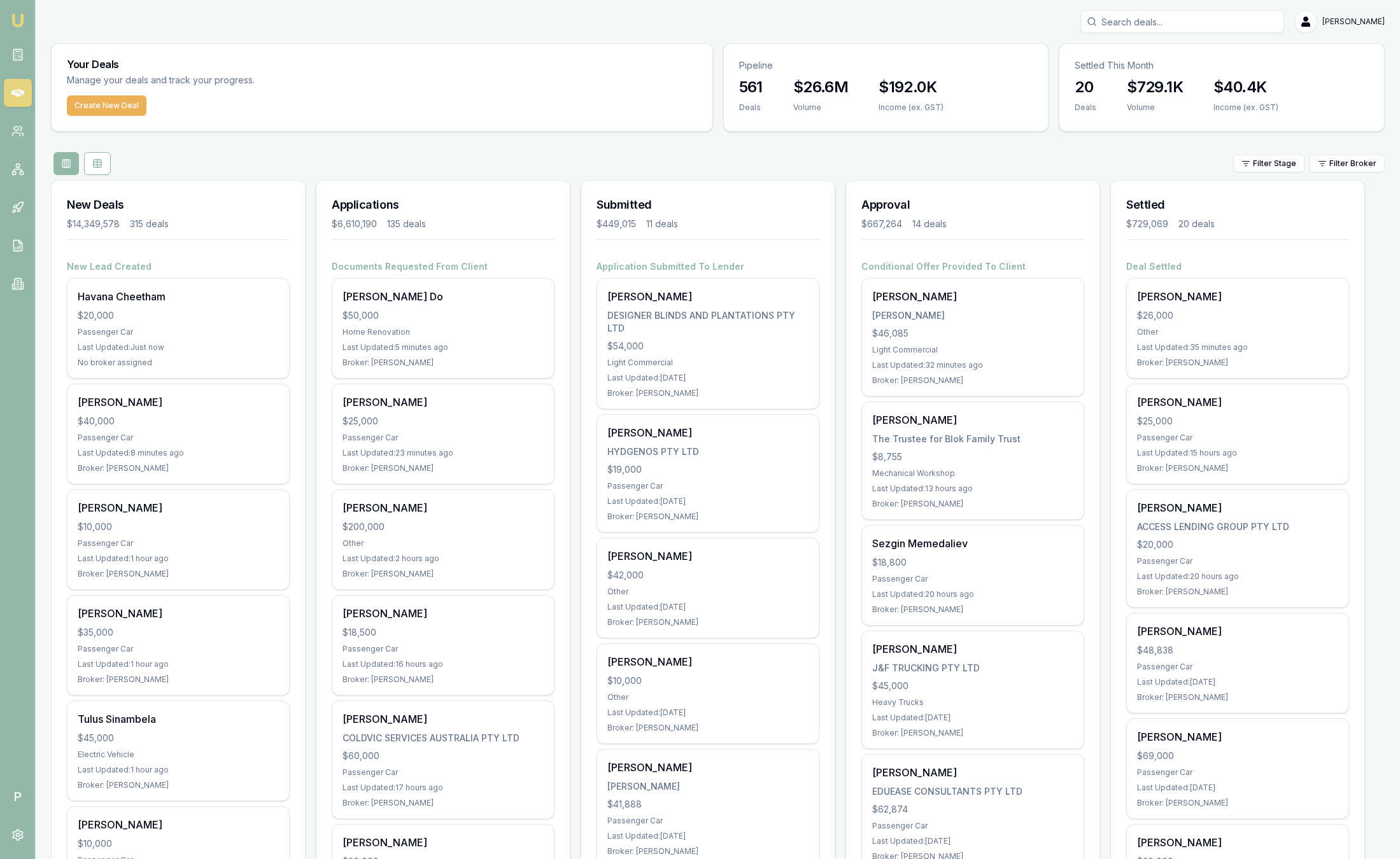
click at [1353, 173] on div "Filter Stage Filter Broker" at bounding box center [717, 164] width 1334 height 23
click at [1356, 168] on html "Emu Broker P [PERSON_NAME] Toggle Menu Your Deals Manage your deals and track y…" at bounding box center [700, 429] width 1400 height 859
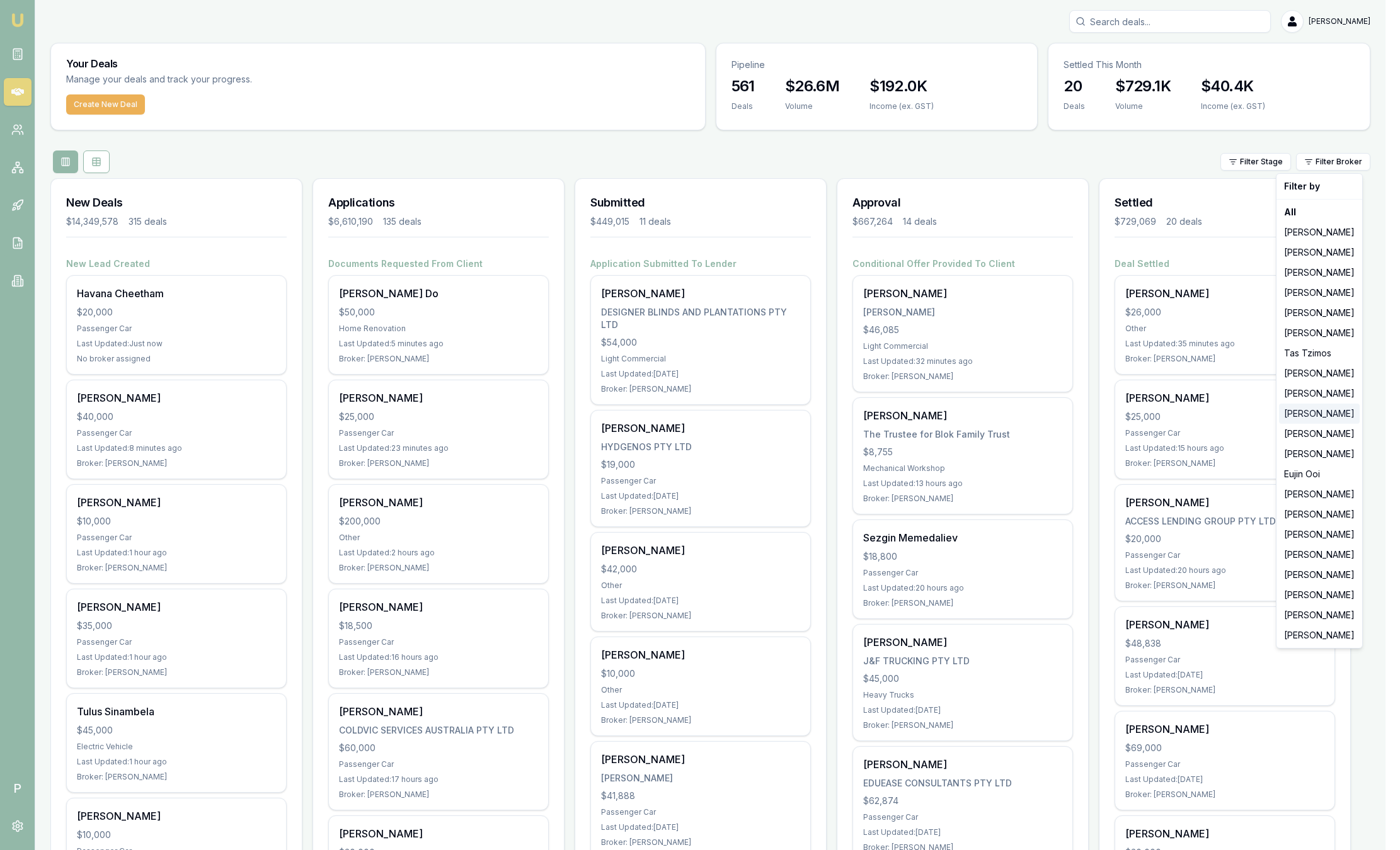
click at [1343, 411] on div "[PERSON_NAME]" at bounding box center [1319, 414] width 81 height 21
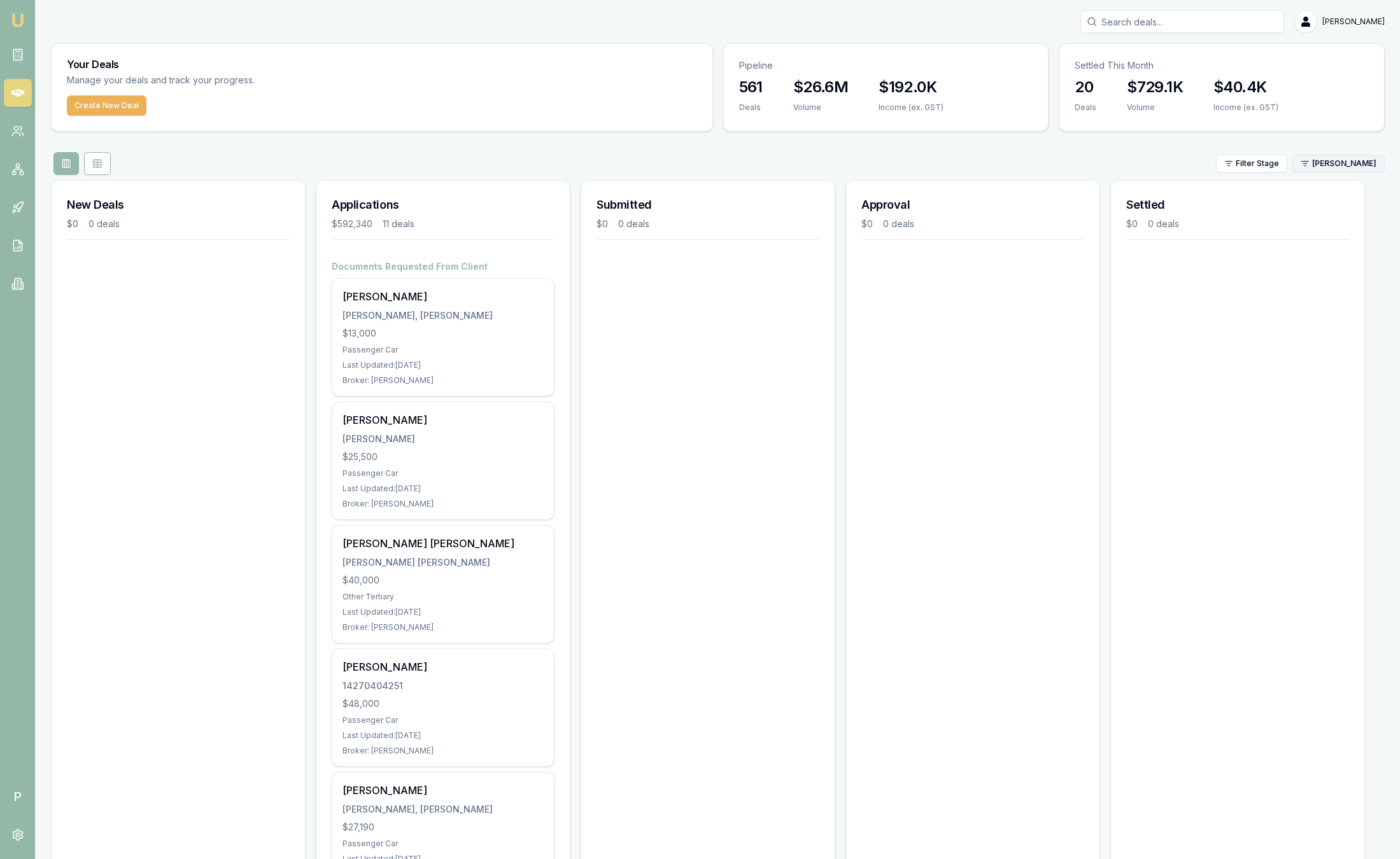
click at [1338, 158] on html "Emu Broker P [PERSON_NAME] Toggle Menu Your Deals Manage your deals and track y…" at bounding box center [700, 429] width 1400 height 859
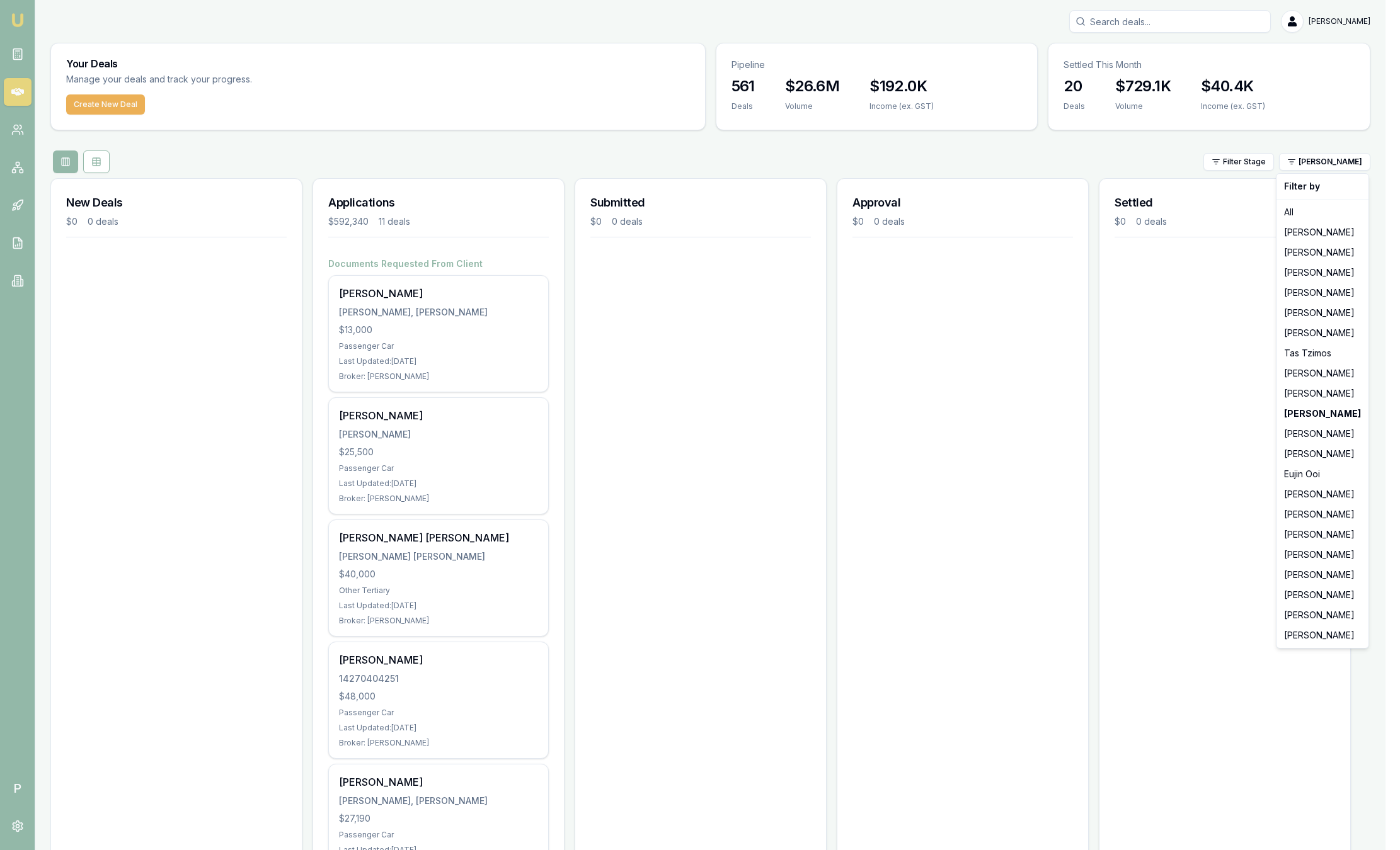
click at [12, 21] on html "Emu Broker P [PERSON_NAME] Toggle Menu Your Deals Manage your deals and track y…" at bounding box center [700, 425] width 1400 height 850
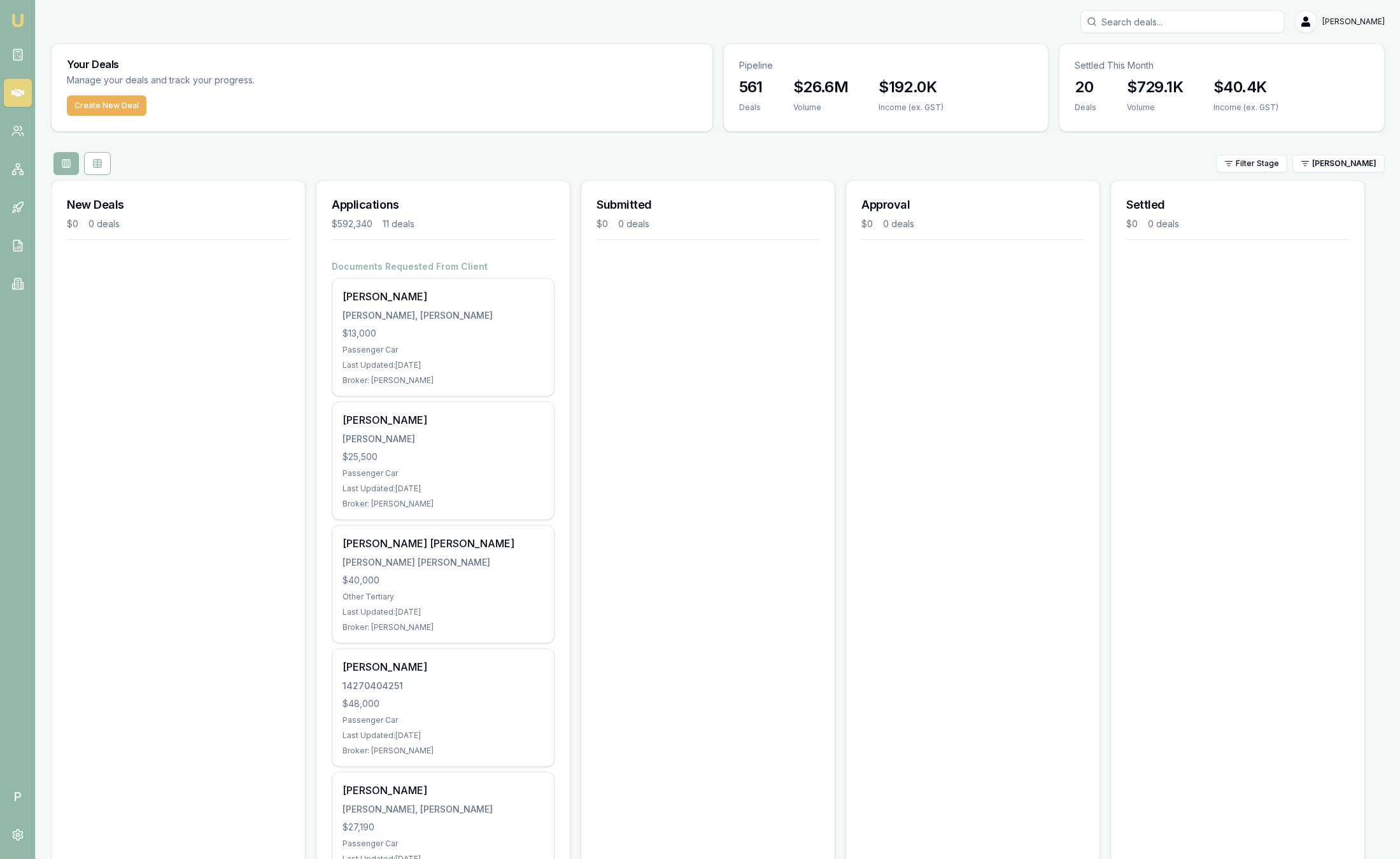
click at [17, 23] on img at bounding box center [17, 20] width 15 height 15
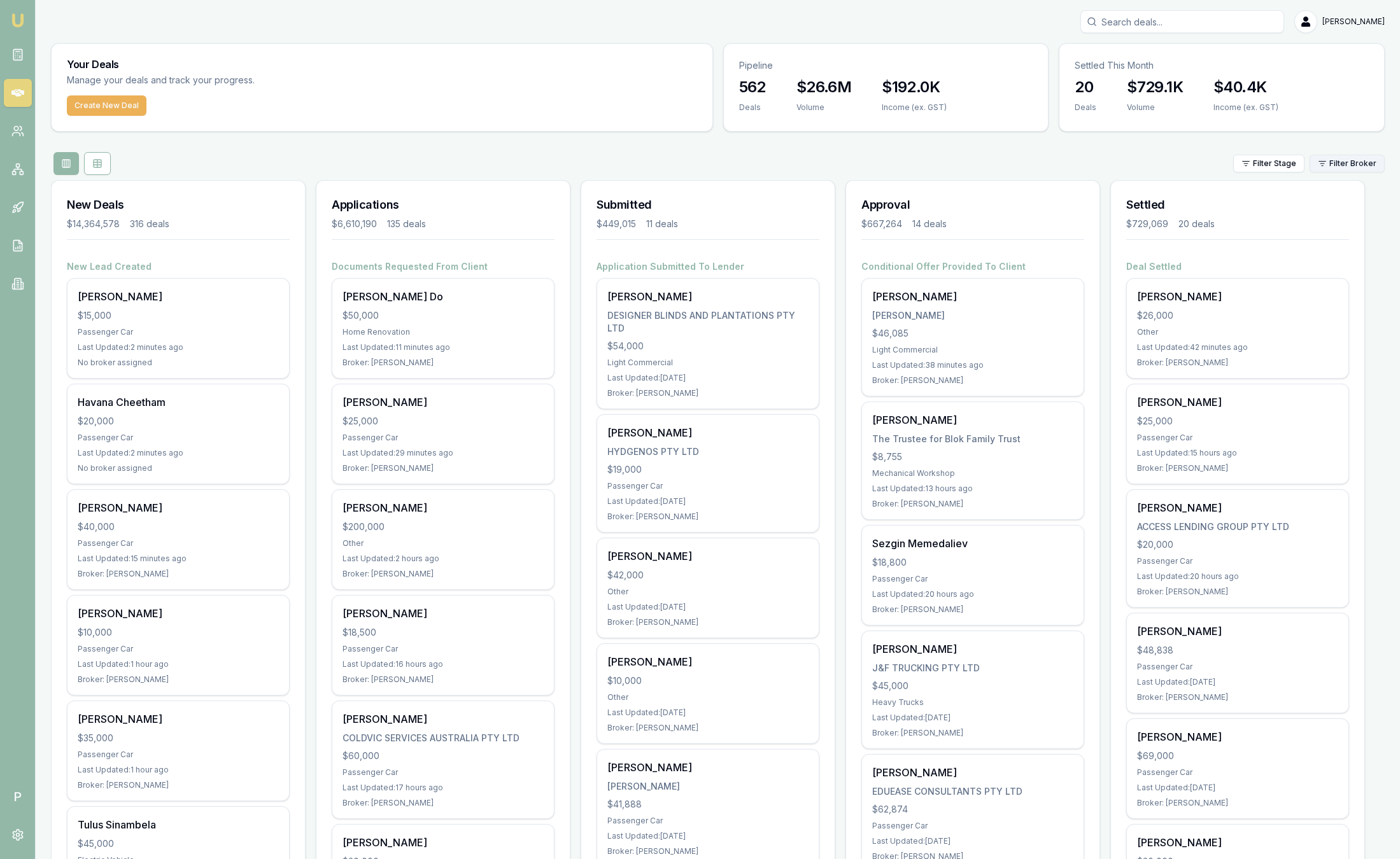
click at [1350, 165] on html "Emu Broker P [PERSON_NAME] Toggle Menu Your Deals Manage your deals and track y…" at bounding box center [700, 429] width 1400 height 859
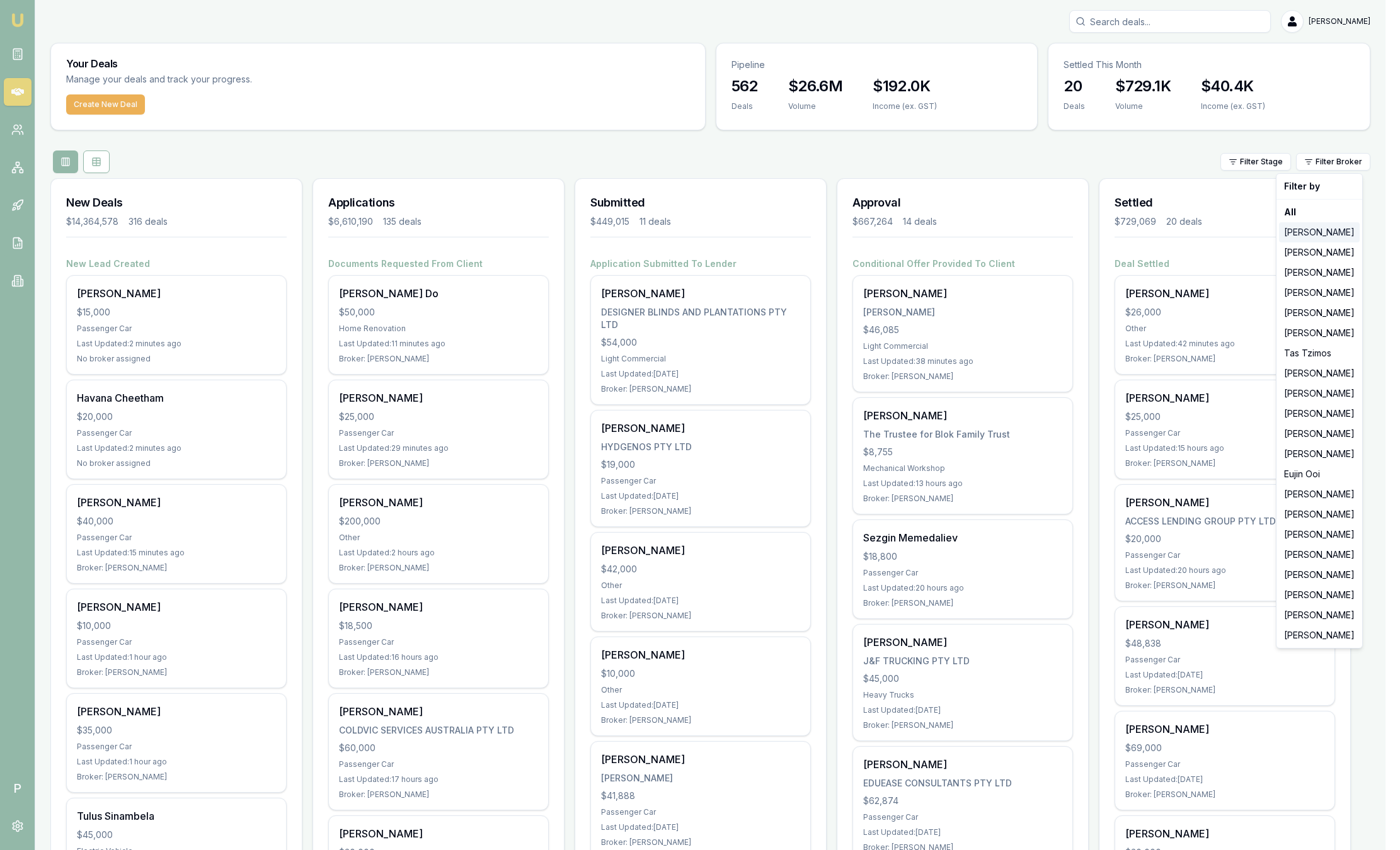
click at [1327, 232] on div "[PERSON_NAME]" at bounding box center [1319, 232] width 81 height 21
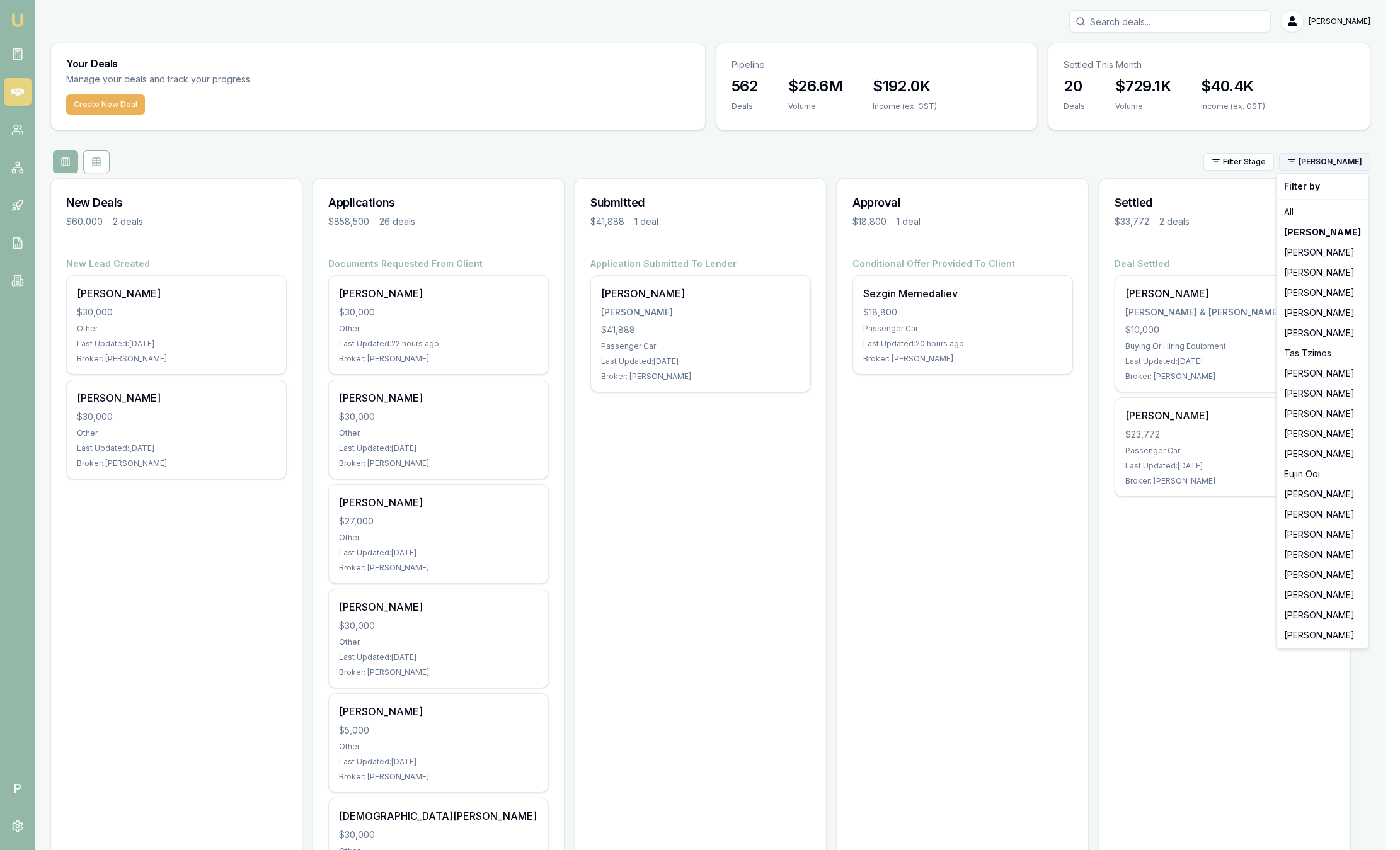
click at [1336, 156] on html "Emu Broker P [PERSON_NAME] Toggle Menu Your Deals Manage your deals and track y…" at bounding box center [700, 425] width 1400 height 850
click at [1317, 293] on div "[PERSON_NAME]" at bounding box center [1323, 292] width 87 height 21
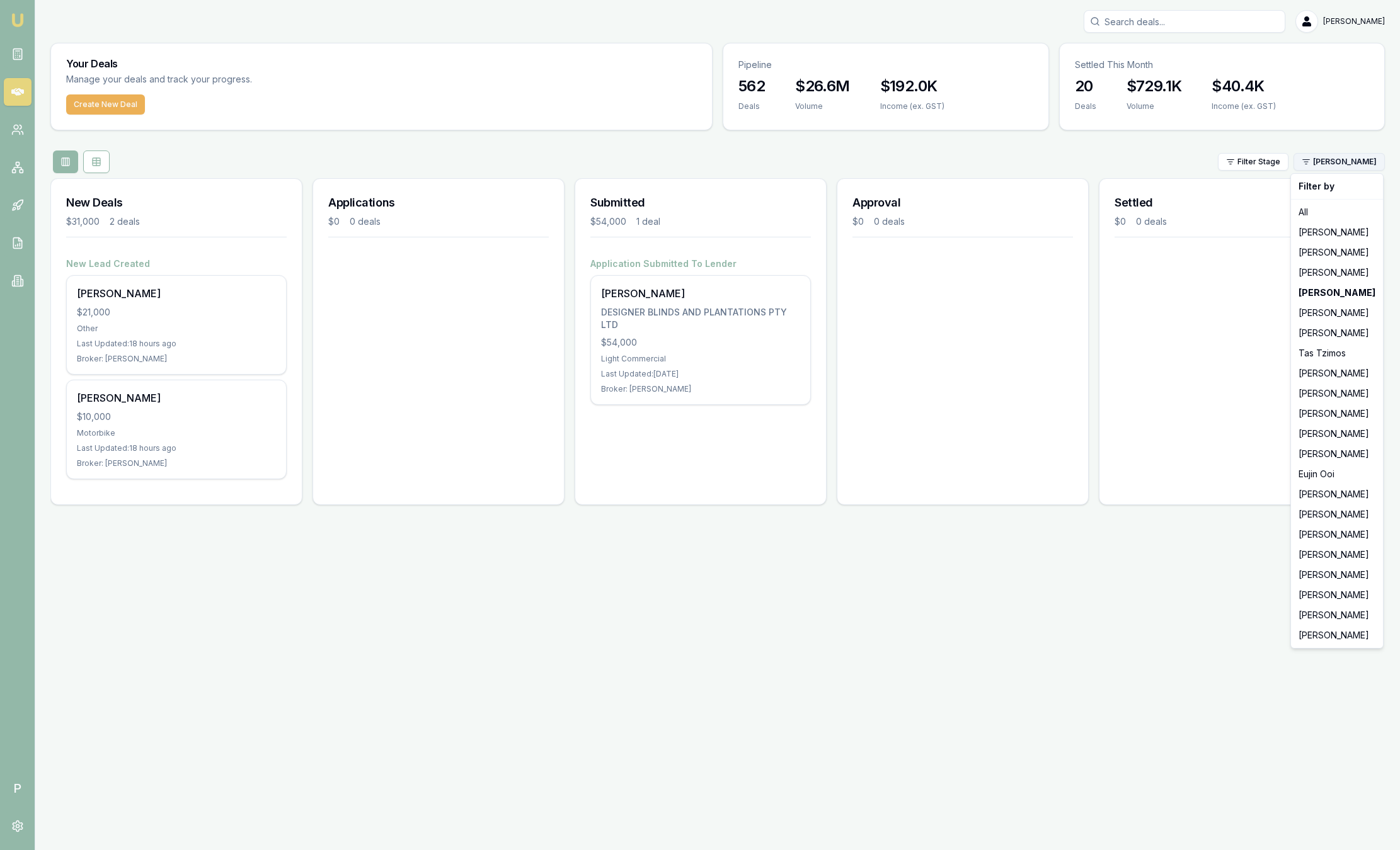
click at [1353, 161] on html "Emu Broker P [PERSON_NAME] Toggle Menu Your Deals Manage your deals and track y…" at bounding box center [700, 425] width 1400 height 850
click at [1317, 375] on div "[PERSON_NAME]" at bounding box center [1337, 373] width 87 height 21
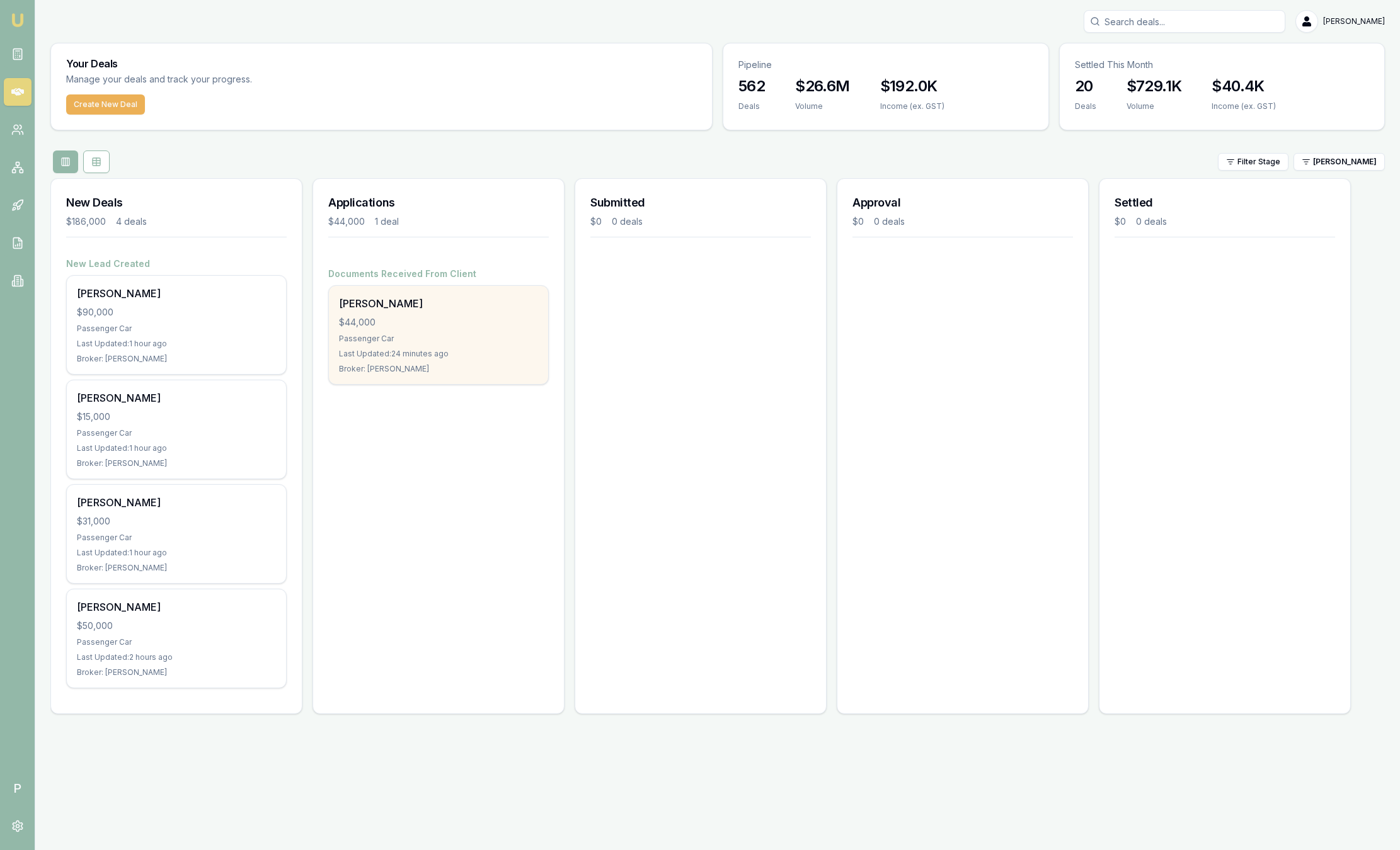
click at [475, 310] on div "[PERSON_NAME]" at bounding box center [439, 303] width 199 height 15
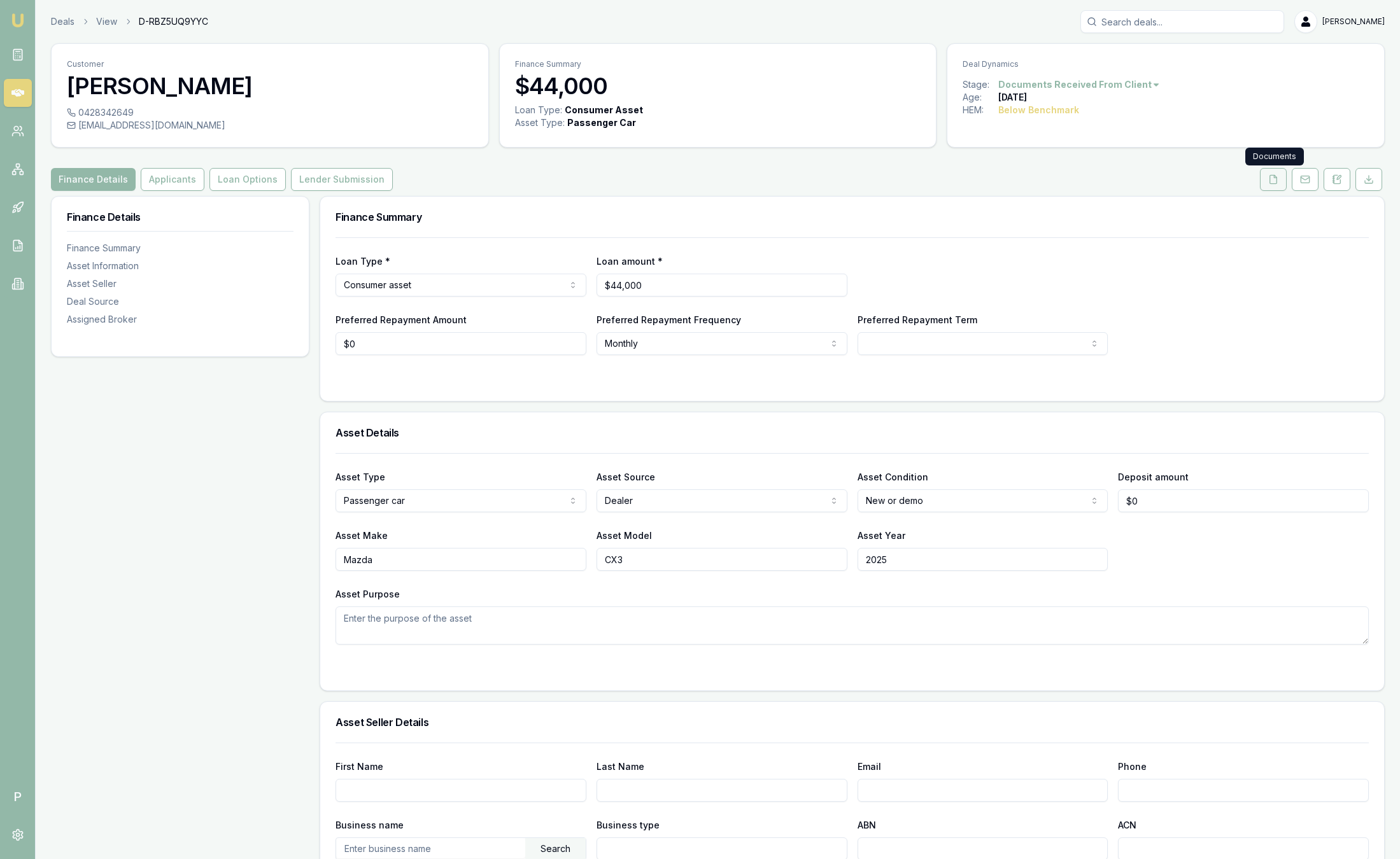
click at [1273, 178] on icon at bounding box center [1274, 179] width 10 height 10
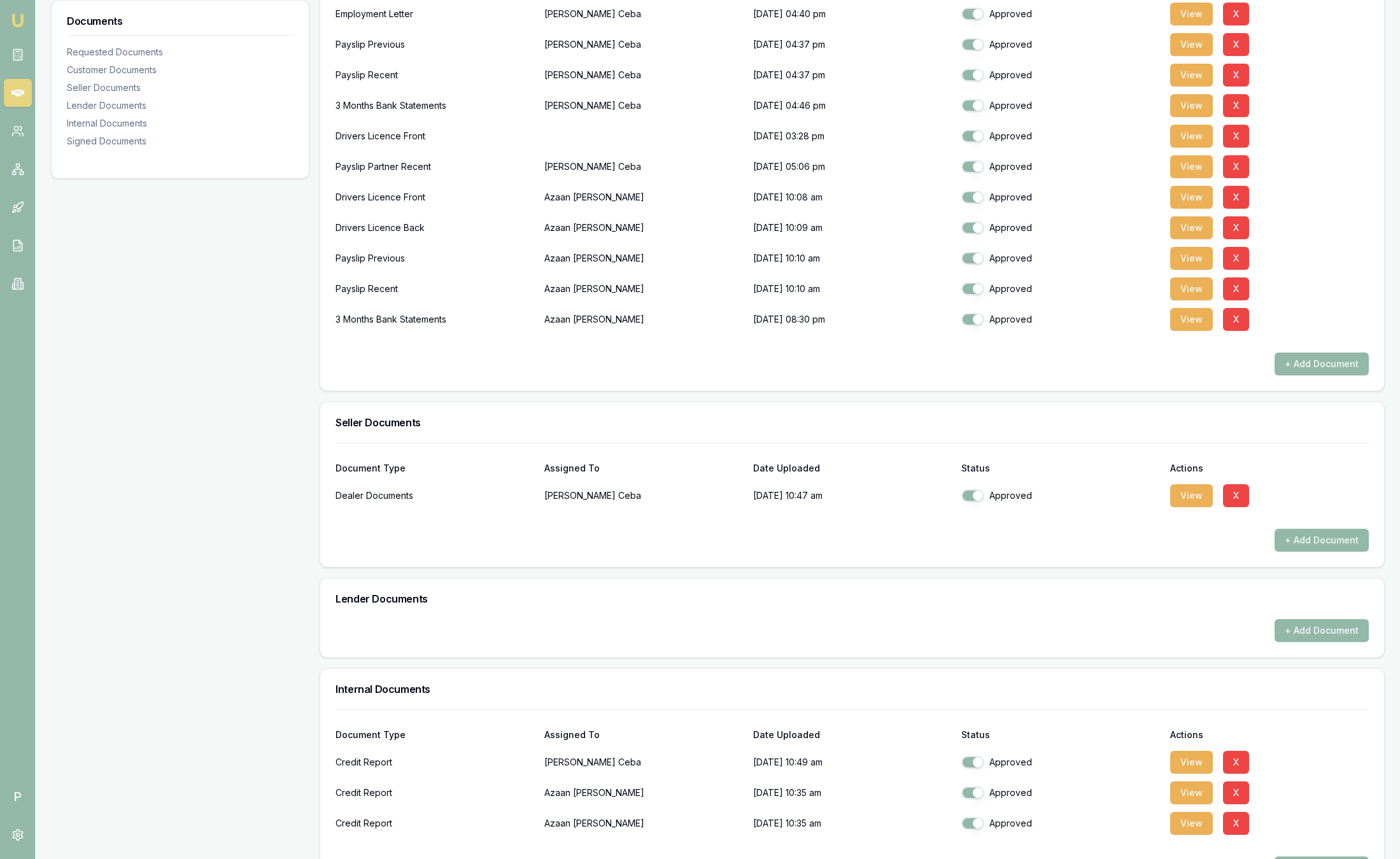
scroll to position [798, 0]
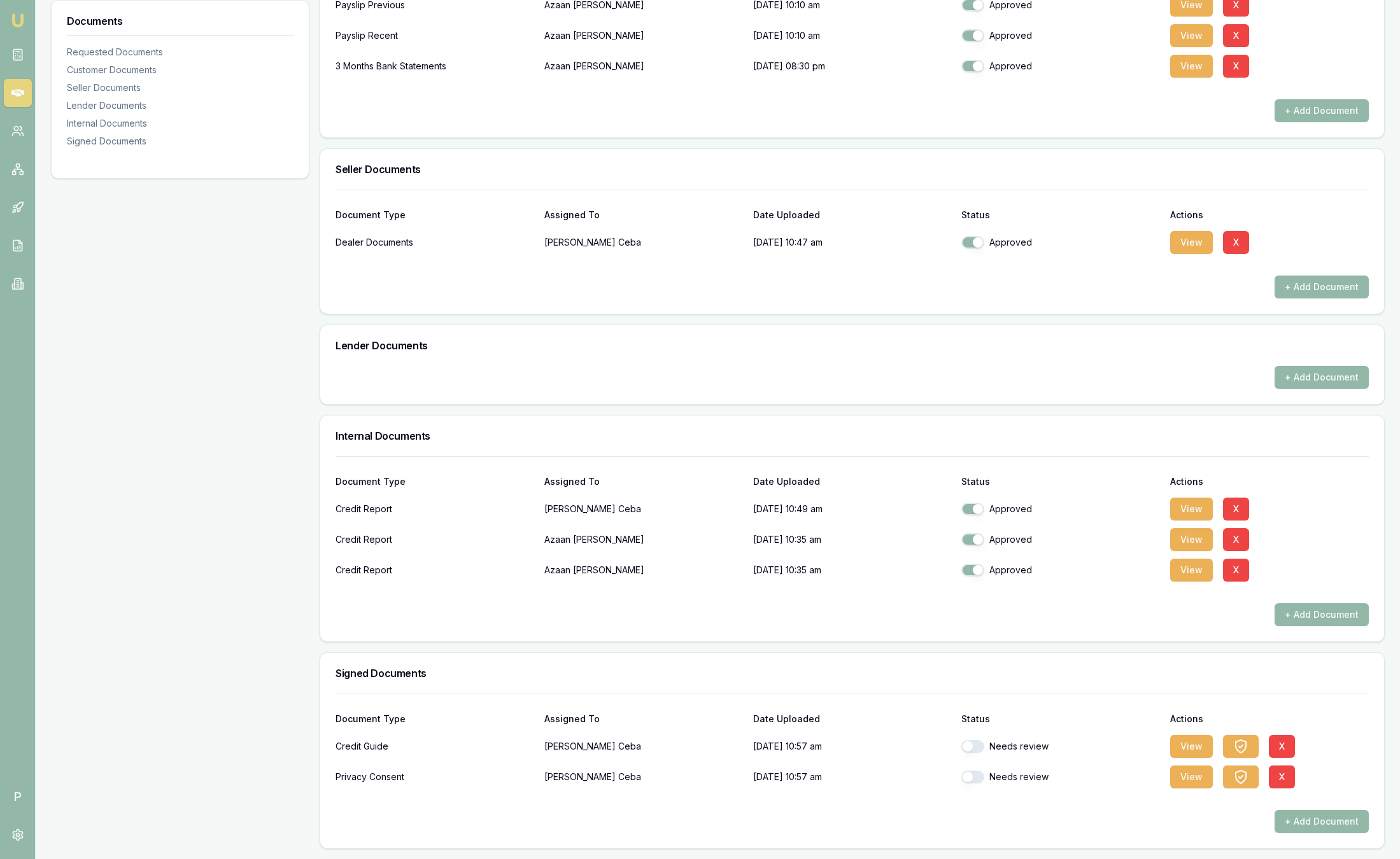
click at [22, 21] on img at bounding box center [17, 20] width 15 height 15
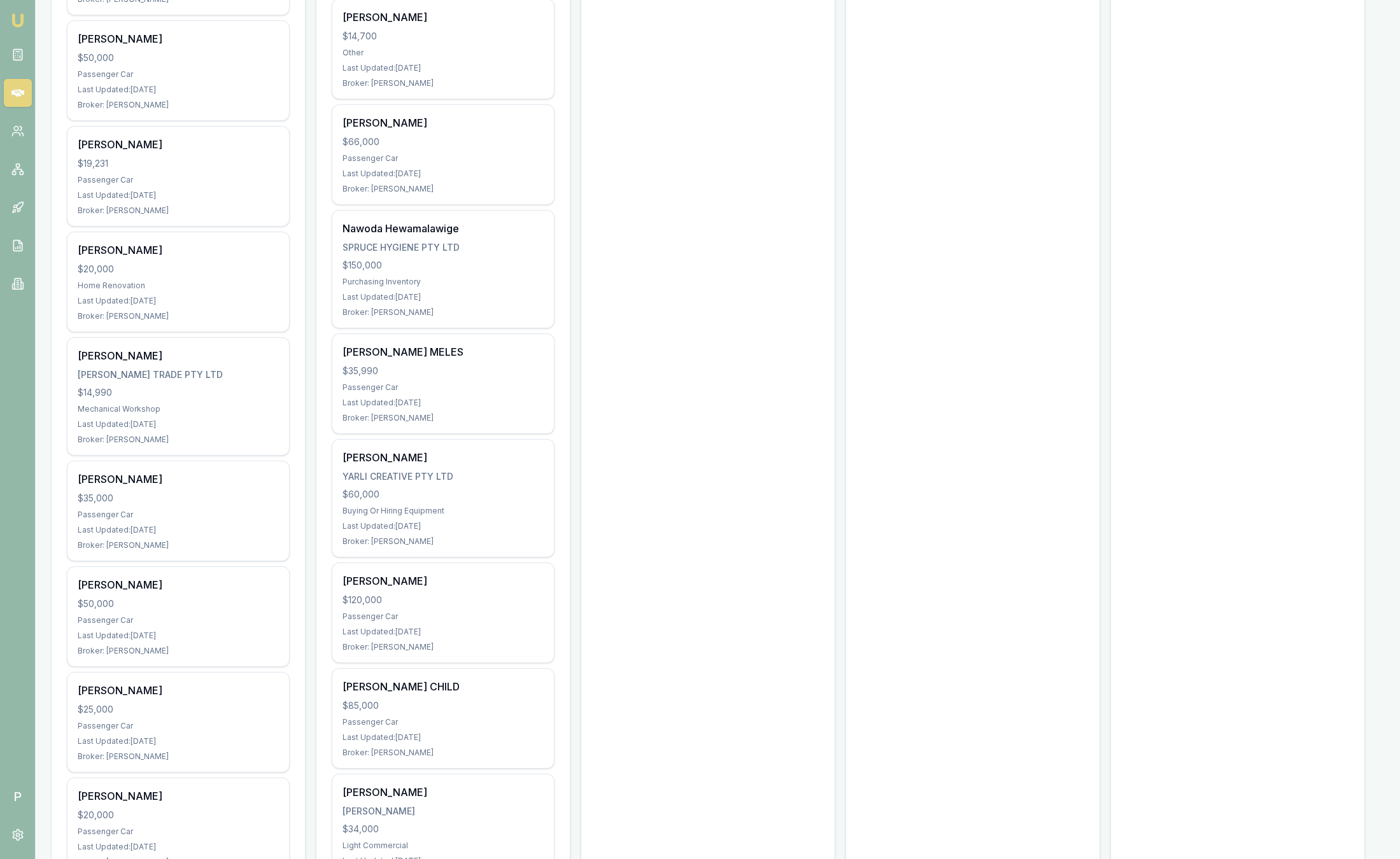
scroll to position [3756, 0]
